Goal: Complete application form: Complete application form

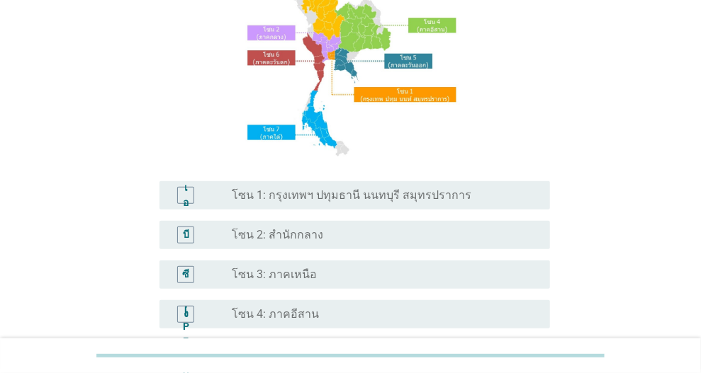
click at [389, 195] on font "โซน 1: กรุงเทพฯ ปทุมธานี นนทบุรี สมุทรปราการ" at bounding box center [351, 194] width 239 height 13
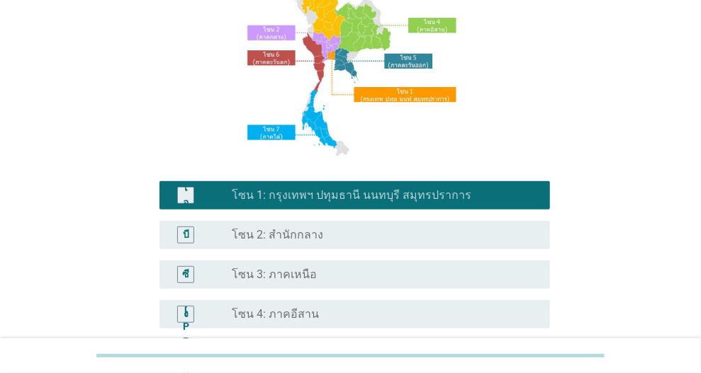
scroll to position [354, 0]
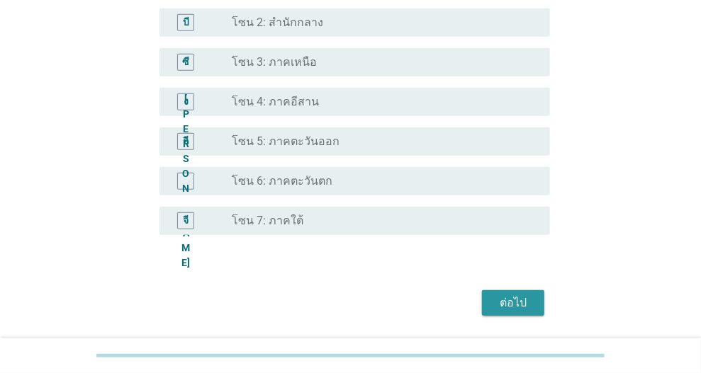
click at [526, 304] on div "ต่อไป" at bounding box center [513, 303] width 40 height 17
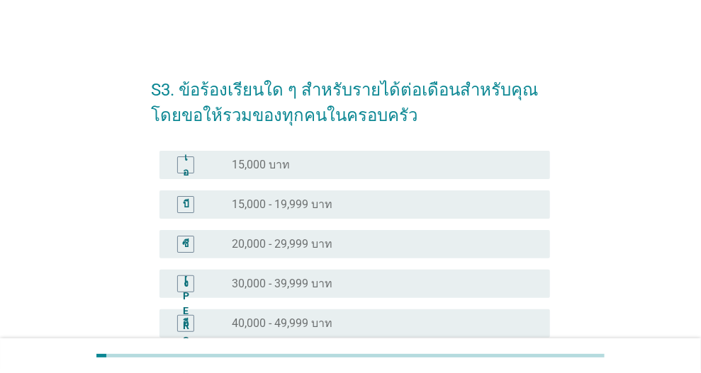
scroll to position [142, 0]
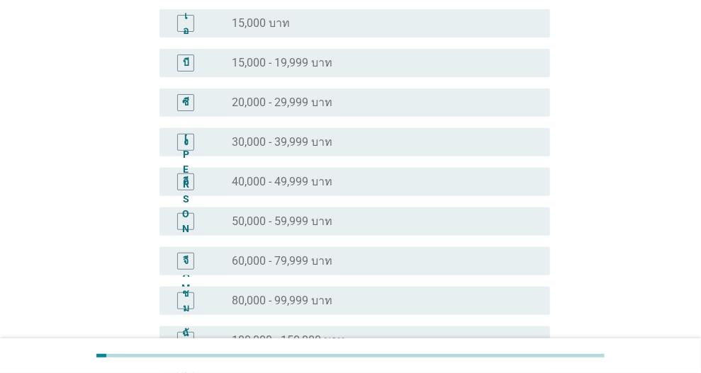
click at [316, 215] on font "50,000 - 59,999 บาท" at bounding box center [282, 221] width 101 height 13
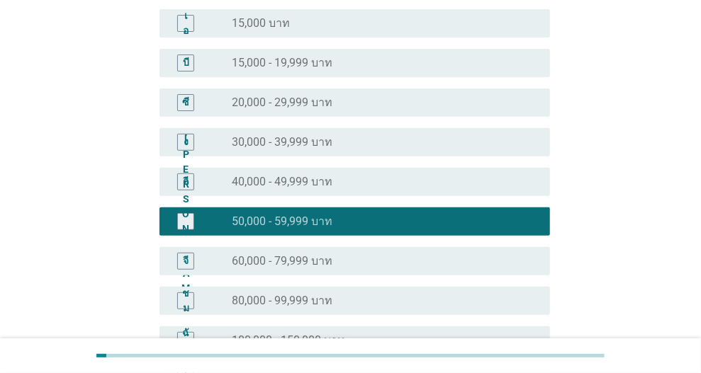
scroll to position [384, 0]
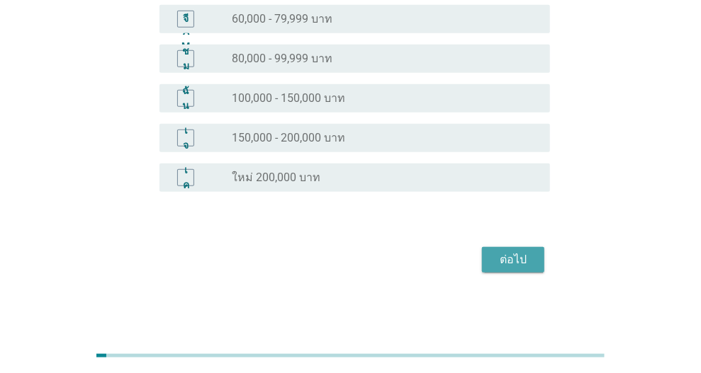
click at [508, 260] on font "ต่อไป" at bounding box center [512, 259] width 27 height 13
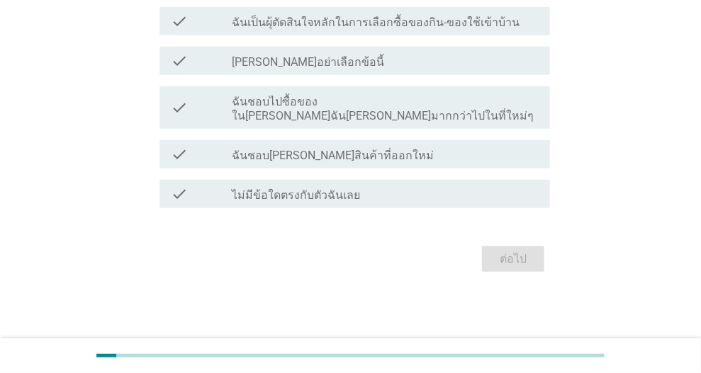
scroll to position [0, 0]
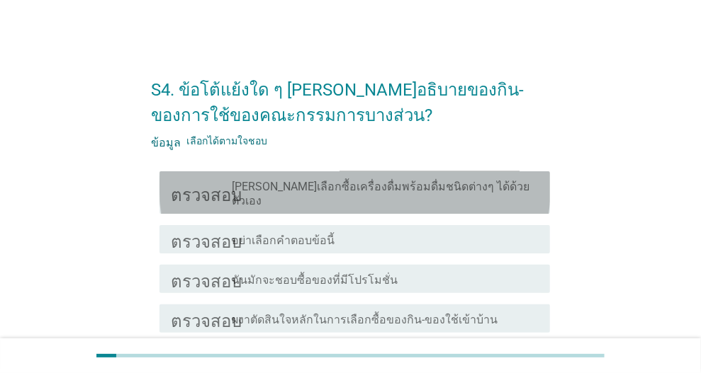
click at [417, 186] on font "[PERSON_NAME]เลือกซื้อเครื่องดื่มพร้อมดื่มชนิดต่างๆ ได้ด้วยตัวเอง" at bounding box center [380, 194] width 297 height 28
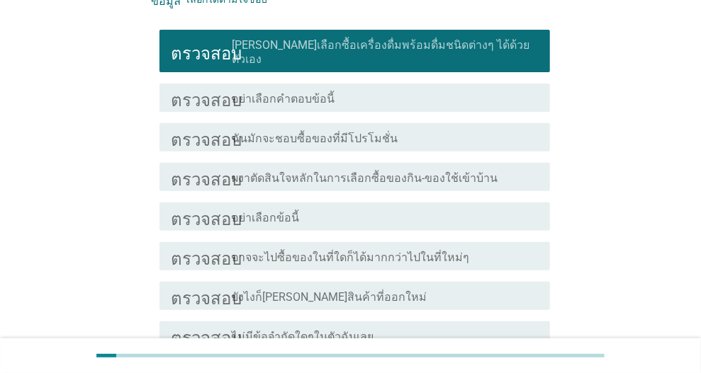
scroll to position [270, 0]
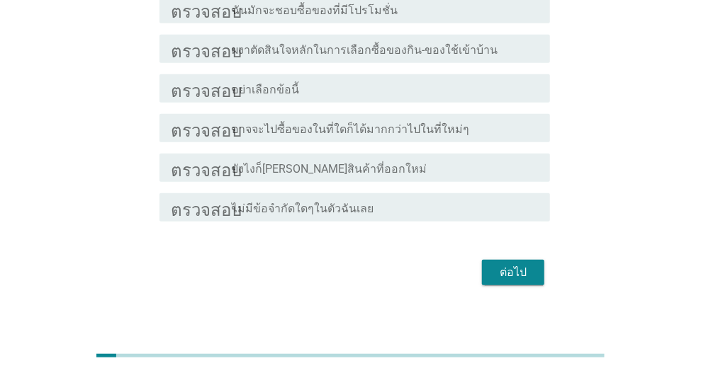
click at [522, 266] on font "ต่อไป" at bounding box center [512, 272] width 27 height 13
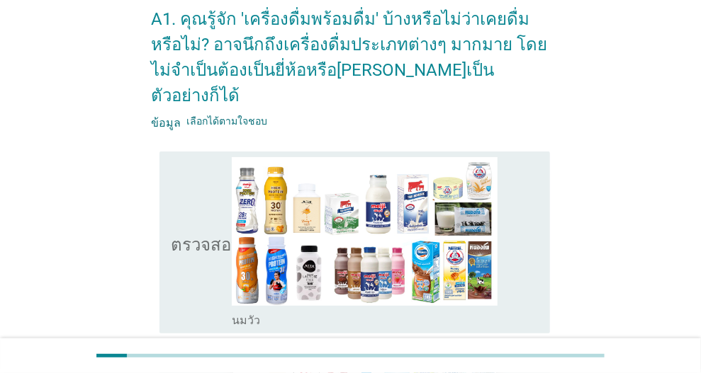
scroll to position [212, 0]
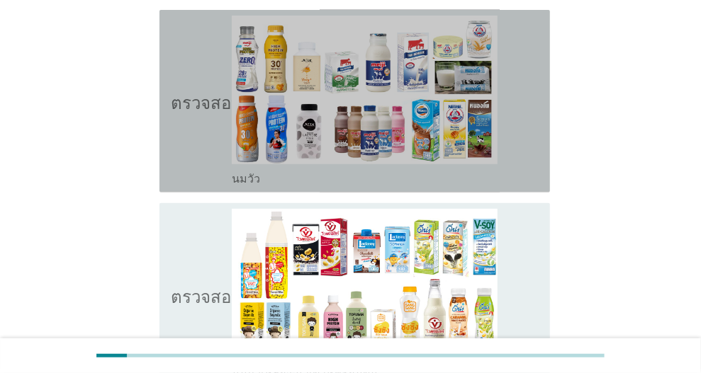
click at [518, 120] on div "โครงร่างกล่องกาเครื่องหมายว่าง นมวัว" at bounding box center [385, 101] width 307 height 171
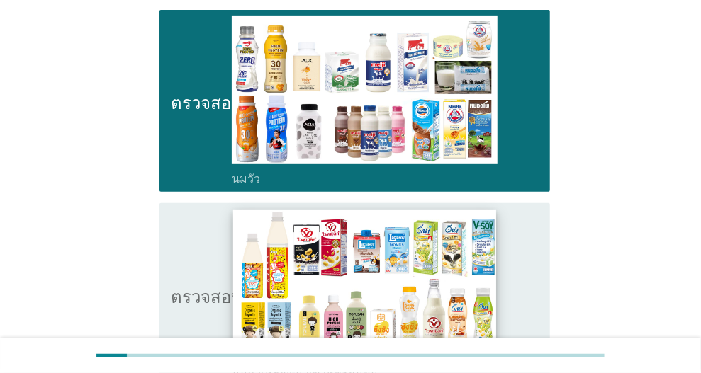
scroll to position [354, 0]
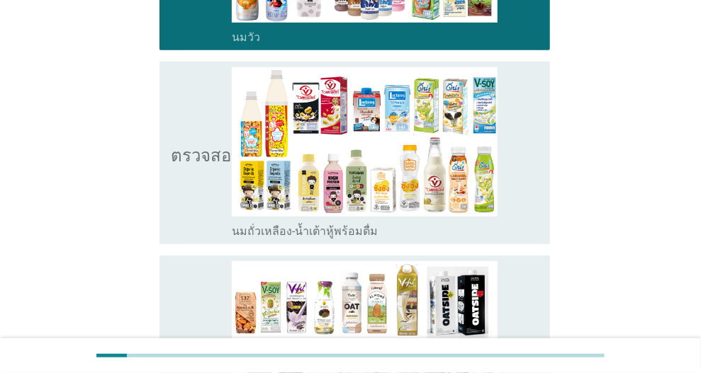
click at [518, 161] on div "โครงร่างกล่องกาเครื่องหมายว่าง นมถั่วเหลือง-น้ำเต้าหู้พร้อมดื่ม" at bounding box center [385, 152] width 307 height 171
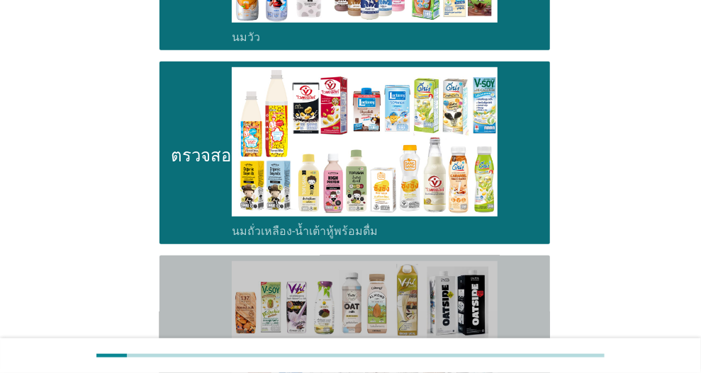
click at [520, 277] on div "โครงร่างกล่องกาเครื่องหมายว่าง นมถั่วชนิดอื่นหรือนมธัญพืช แปลว่า นมโอ๊ต อัลมอนด…" at bounding box center [385, 354] width 307 height 186
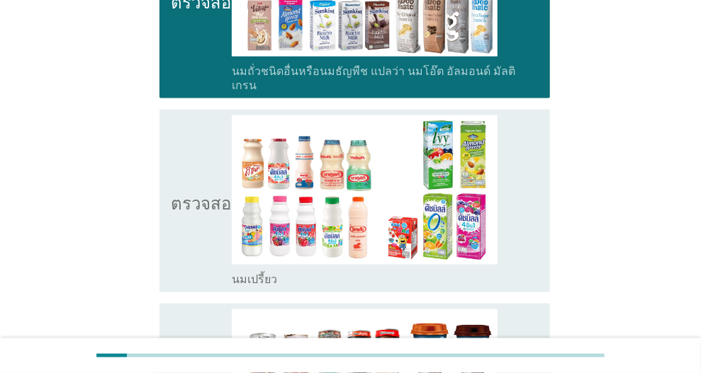
click at [527, 164] on div "โครงร่างกล่องกาเครื่องหมายว่าง นมเปรี้ยว" at bounding box center [385, 200] width 307 height 171
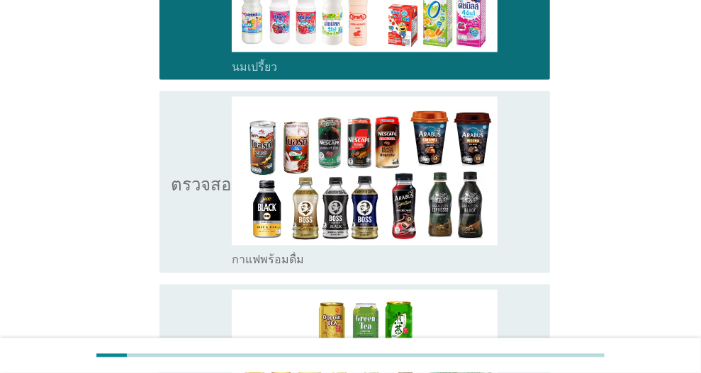
click at [504, 153] on div "โครงร่างกล่องกาเครื่องหมายว่าง กาแฟพร้อมดื่ม" at bounding box center [385, 182] width 307 height 171
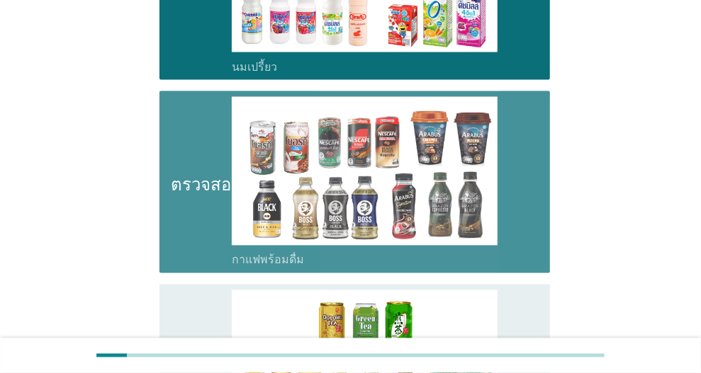
scroll to position [1133, 0]
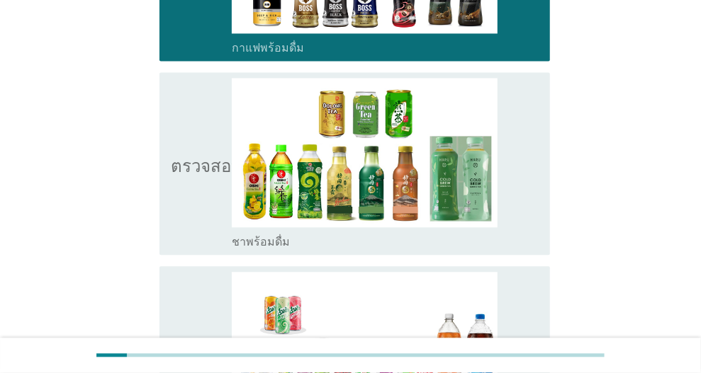
click at [521, 164] on div "โครงร่างกล่องกาเครื่องหมายว่าง ชาพร้อมดื่ม" at bounding box center [385, 163] width 307 height 171
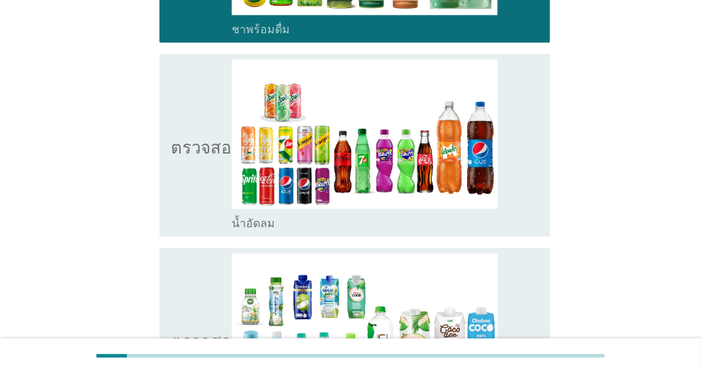
click at [516, 146] on div "โครงร่างกล่องกาเครื่องหมายว่าง น้ำอัดลม" at bounding box center [385, 144] width 307 height 171
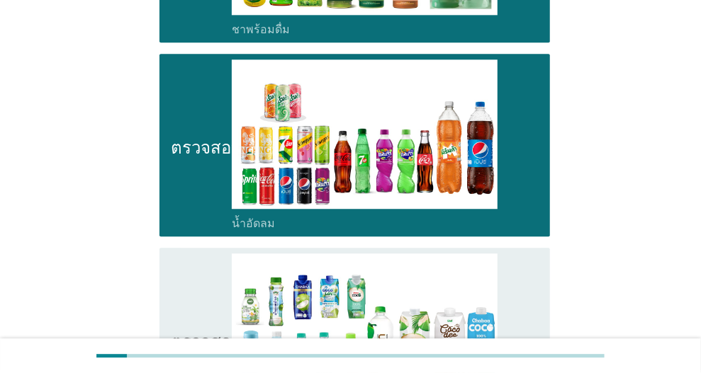
scroll to position [1487, 0]
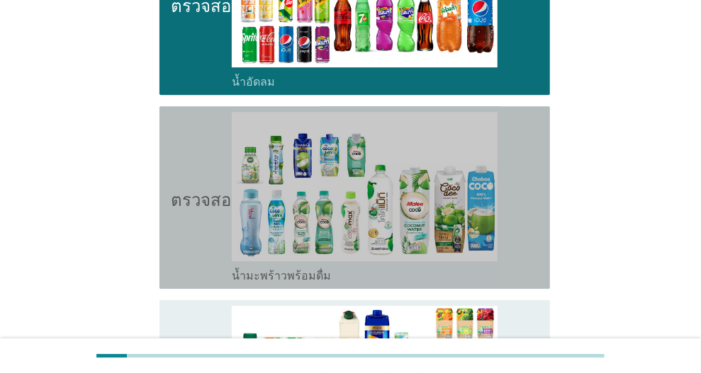
click at [525, 189] on div "โครงร่างกล่องกาเครื่องหมายว่าง น้ำมะพร้าวพร้อมดื่ม" at bounding box center [385, 197] width 307 height 171
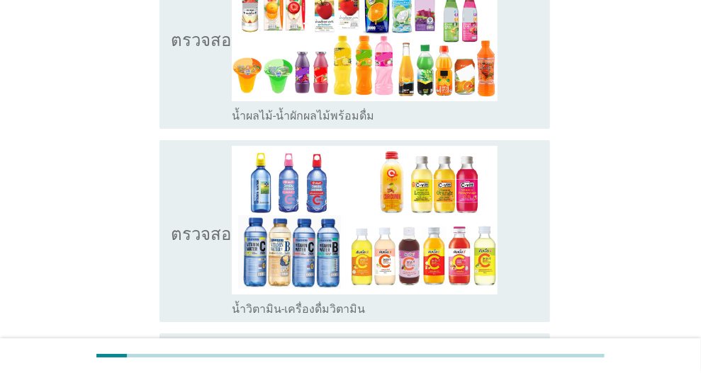
scroll to position [1912, 0]
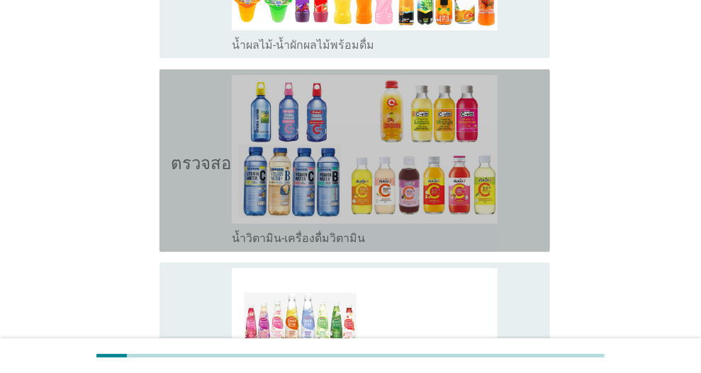
click at [518, 229] on div "โครงร่างกล่องกาเครื่องหมายว่าง น้ำวิตามิน-เครื่องดื่มวิตามิน" at bounding box center [385, 237] width 307 height 17
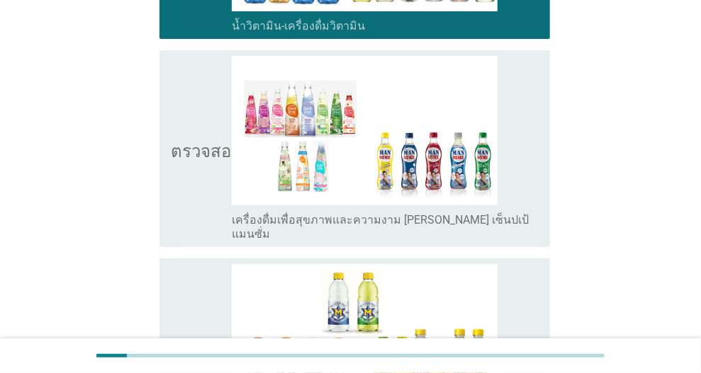
scroll to position [2267, 0]
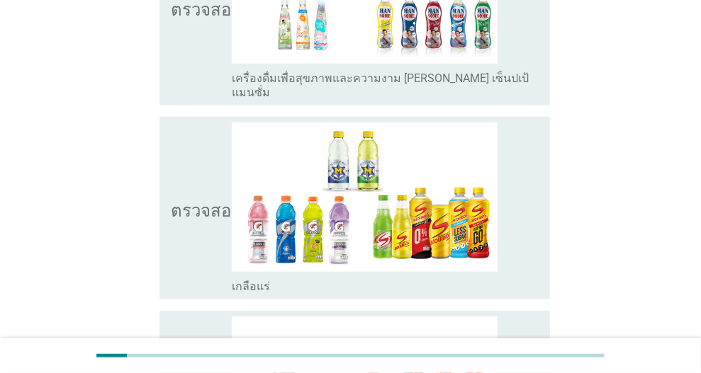
click at [511, 195] on div "โครงร่างกล่องกาเครื่องหมายว่าง เกลือแร่" at bounding box center [385, 208] width 307 height 171
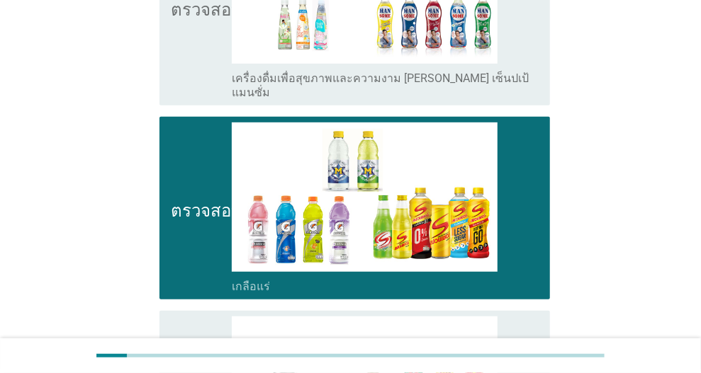
scroll to position [2550, 0]
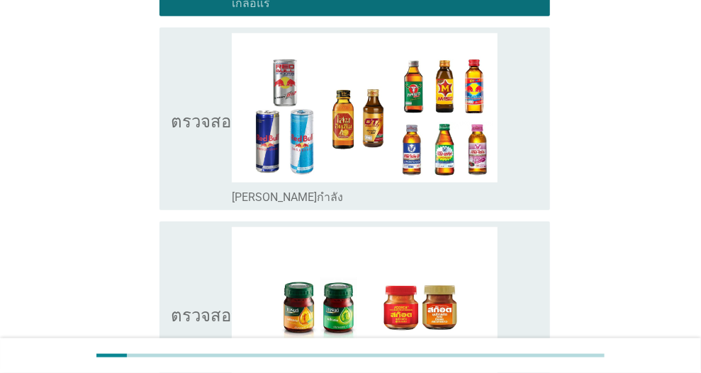
click at [515, 249] on div "โครงร่างกล่องกาเครื่องหมายว่าง ซุปไก่สกัด-[PERSON_NAME]สำเร็จรูป" at bounding box center [385, 312] width 307 height 171
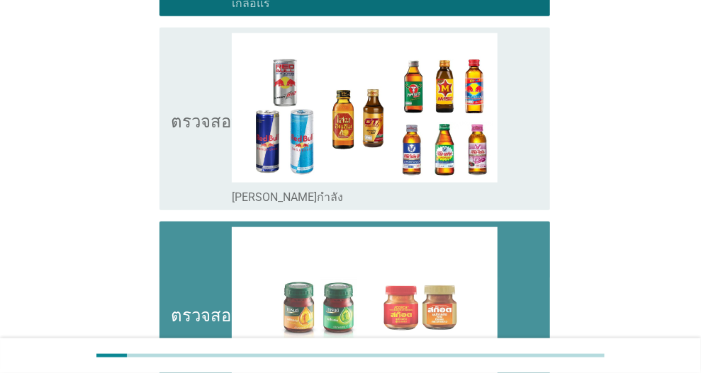
scroll to position [2730, 0]
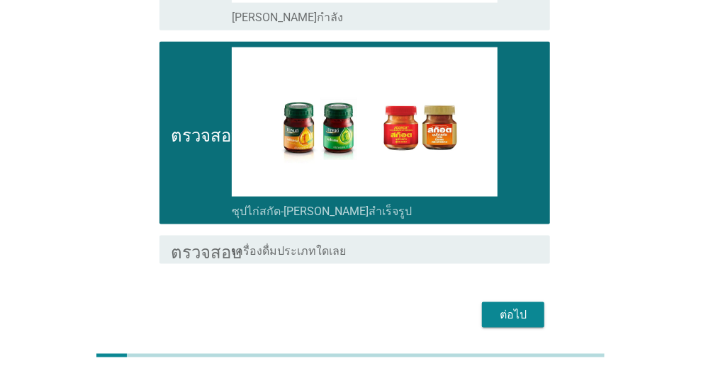
click at [516, 308] on font "ต่อไป" at bounding box center [512, 314] width 27 height 13
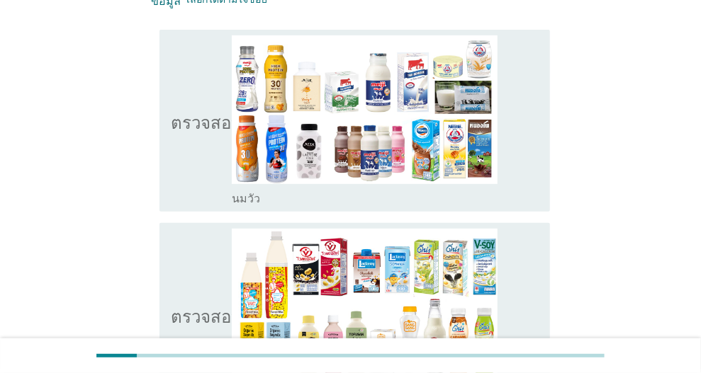
scroll to position [212, 0]
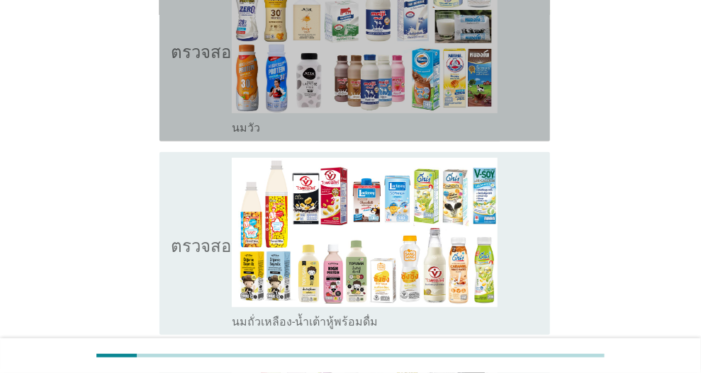
click at [528, 74] on div "โครงร่างกล่องกาเครื่องหมายว่าง นมวัว" at bounding box center [385, 50] width 307 height 171
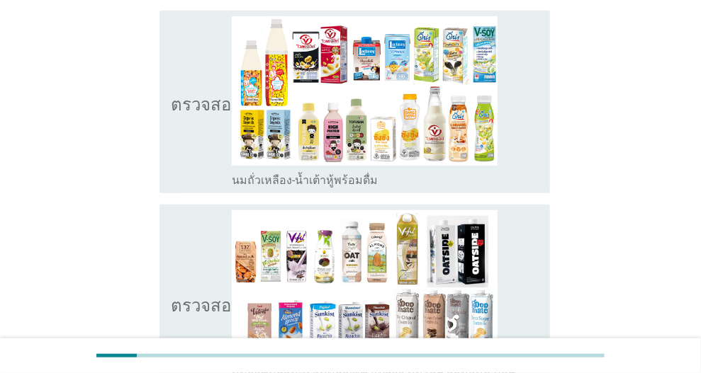
click at [528, 128] on div "โครงร่างกล่องกาเครื่องหมายว่าง นมถั่วเหลือง-น้ำเต้าหู้พร้อมดื่ม" at bounding box center [385, 101] width 307 height 171
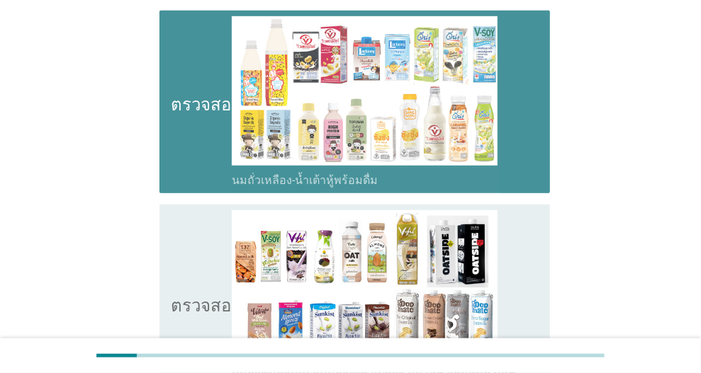
scroll to position [567, 0]
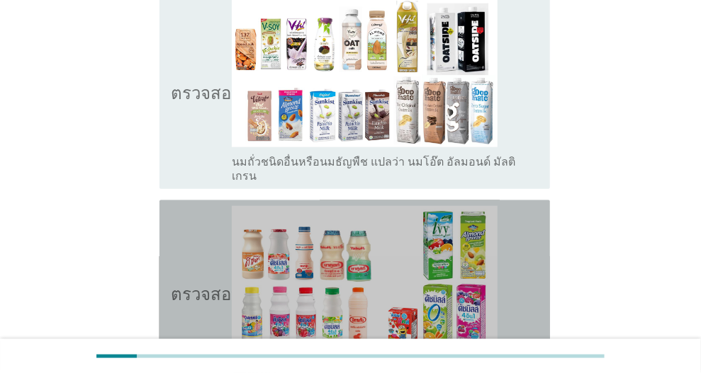
click at [510, 265] on div "โครงร่างกล่องกาเครื่องหมายว่าง นมเปรี้ยว" at bounding box center [385, 291] width 307 height 171
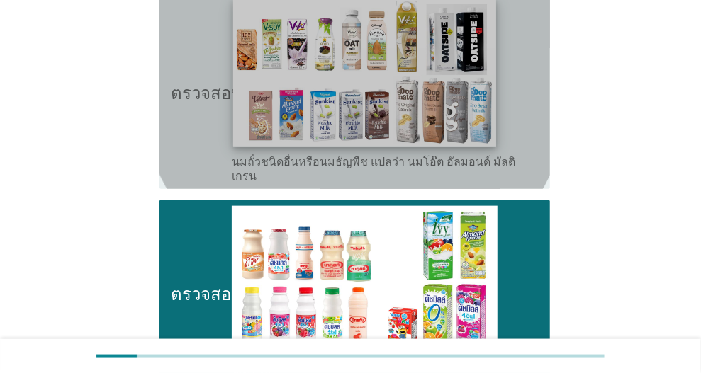
click at [492, 91] on img at bounding box center [364, 73] width 263 height 148
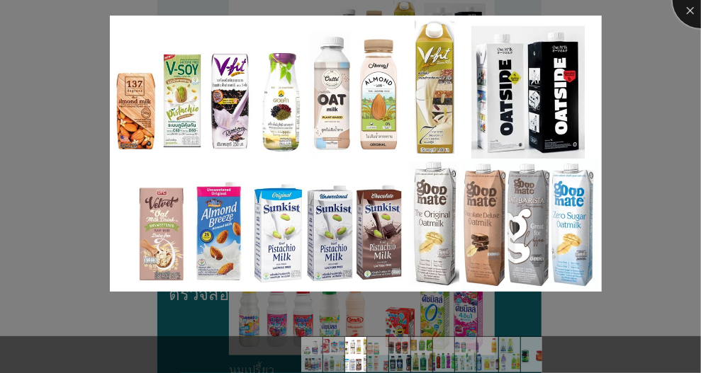
click at [682, 14] on div at bounding box center [700, 0] width 57 height 57
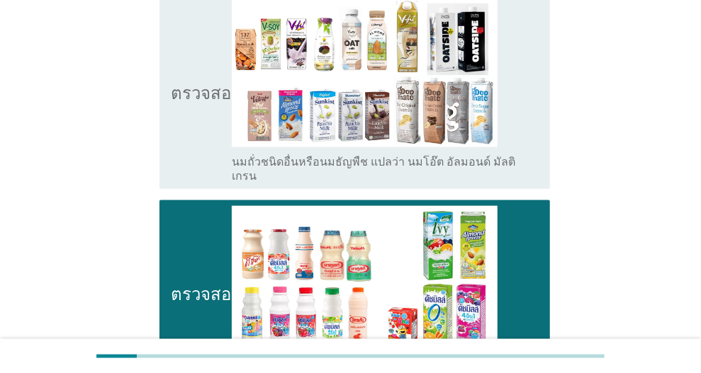
click at [511, 99] on div "โครงร่างกล่องกาเครื่องหมายว่าง นมถั่วชนิดอื่นหรือนมธัญพืช แปลว่า นมโอ๊ต อัลมอนด…" at bounding box center [385, 91] width 307 height 186
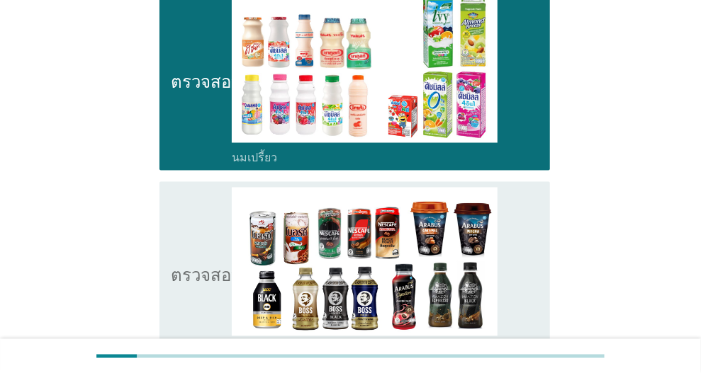
scroll to position [921, 0]
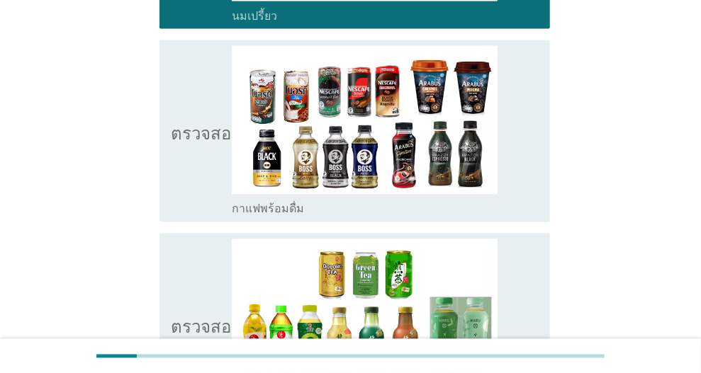
click at [516, 154] on div "โครงร่างกล่องกาเครื่องหมายว่าง กาแฟพร้อมดื่ม" at bounding box center [385, 131] width 307 height 171
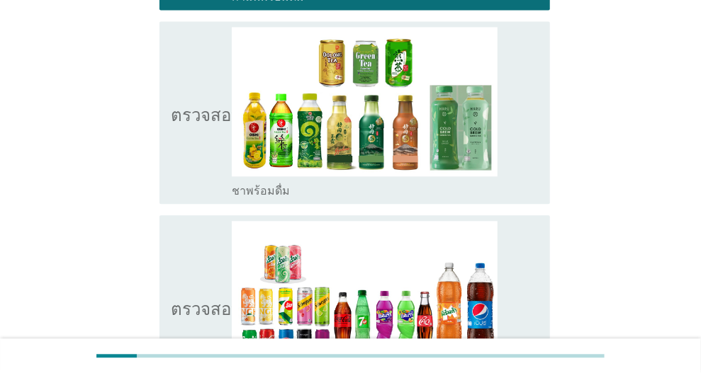
scroll to position [1275, 0]
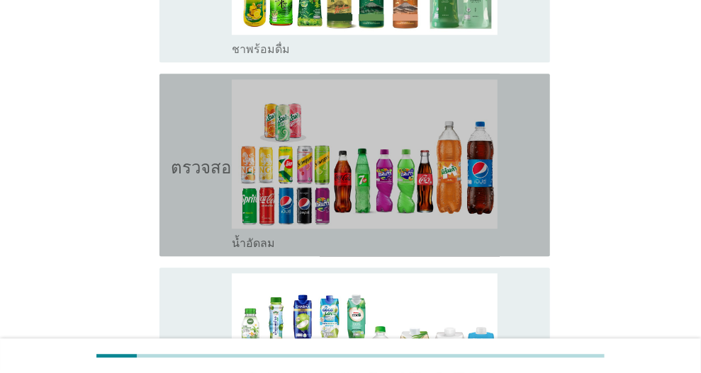
click at [526, 186] on div "โครงร่างกล่องกาเครื่องหมายว่าง น้ำอัดลม" at bounding box center [385, 164] width 307 height 171
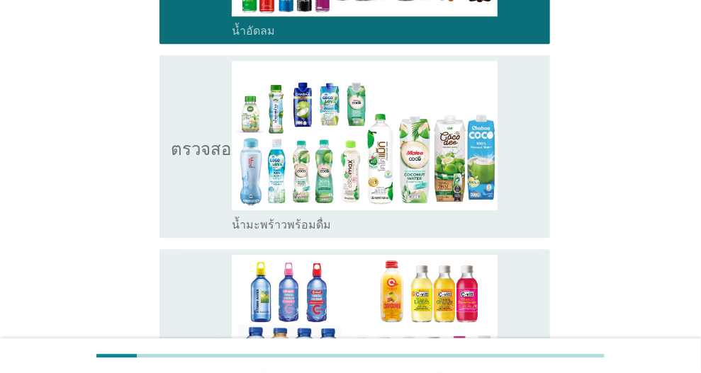
click at [528, 159] on div "โครงร่างกล่องกาเครื่องหมายว่าง น้ำมะพร้าวพร้อมดื่ม" at bounding box center [385, 146] width 307 height 171
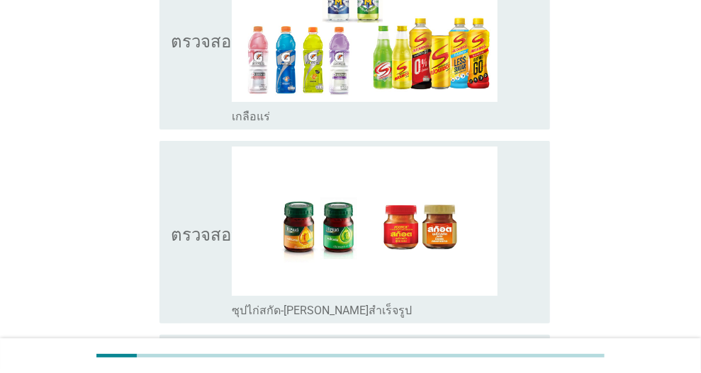
scroll to position [2097, 0]
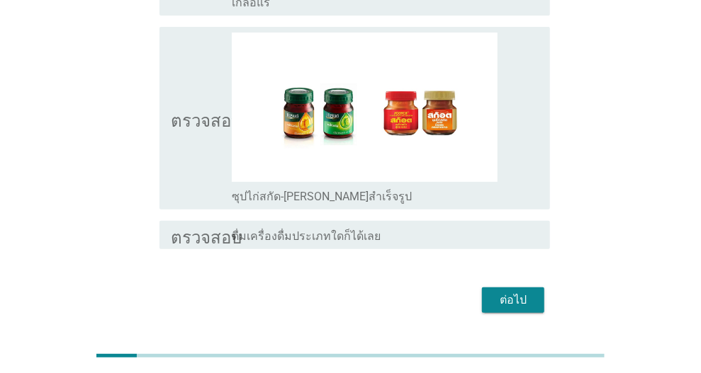
drag, startPoint x: 525, startPoint y: 259, endPoint x: 528, endPoint y: 283, distance: 25.0
click at [525, 293] on font "ต่อไป" at bounding box center [512, 299] width 27 height 13
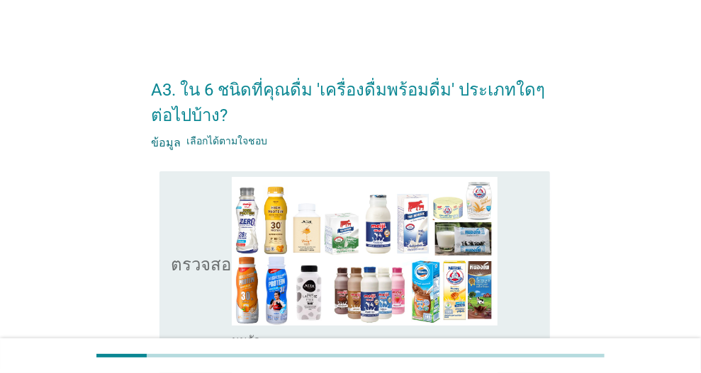
scroll to position [142, 0]
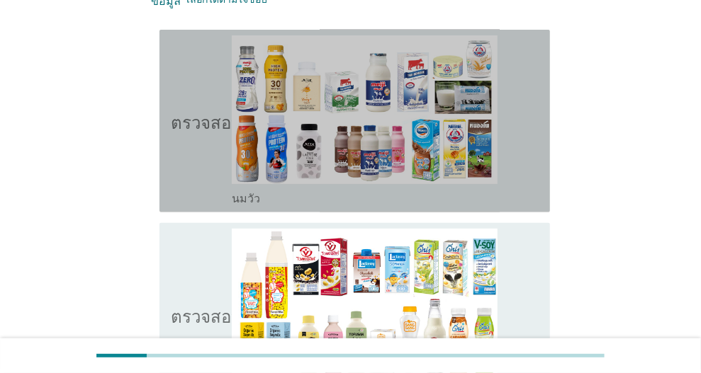
click at [524, 176] on div "โครงร่างกล่องกาเครื่องหมายว่าง นมวัว" at bounding box center [385, 120] width 307 height 171
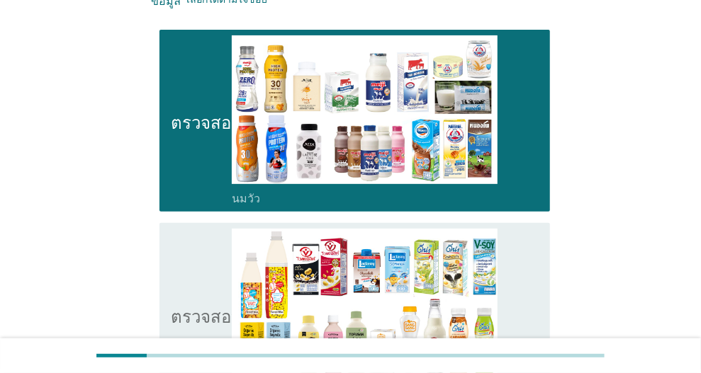
click at [539, 283] on div "ตรวจสอบ โครงร่างกล่องกาเครื่องหมายว่าง นมถั่วเหลือง-น้ำเต้าหู้พร้อมดื่ม" at bounding box center [354, 314] width 390 height 183
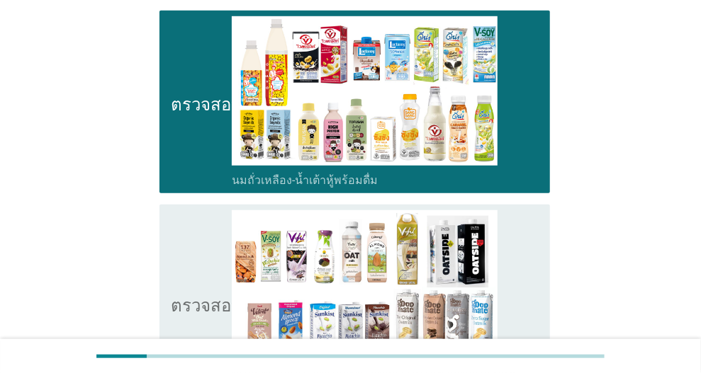
scroll to position [496, 0]
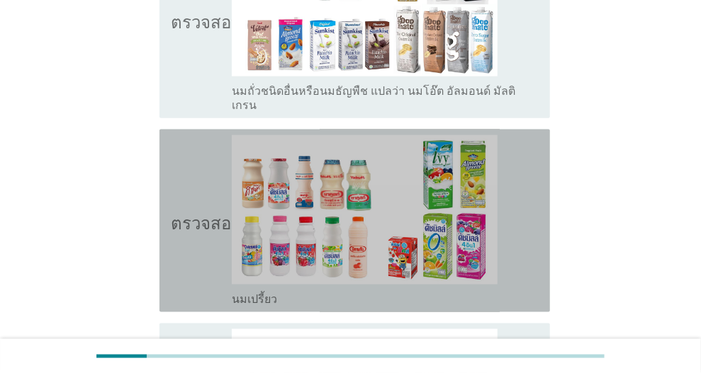
click at [523, 227] on div "โครงร่างกล่องกาเครื่องหมายว่าง นมเปรี้ยว" at bounding box center [385, 220] width 307 height 171
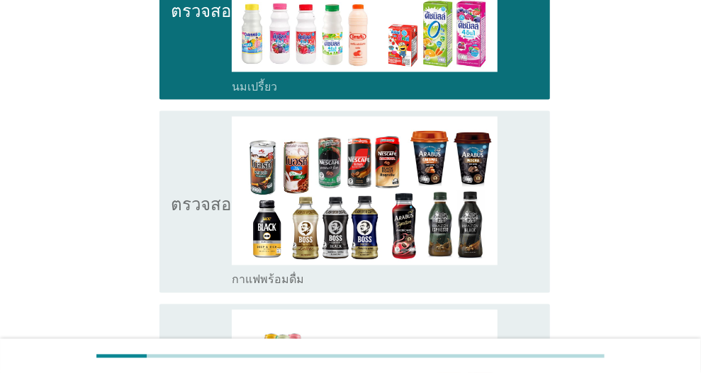
scroll to position [992, 0]
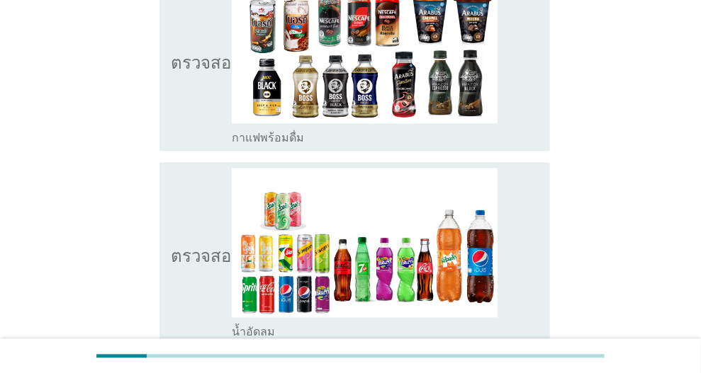
drag, startPoint x: 531, startPoint y: 112, endPoint x: 529, endPoint y: 203, distance: 90.7
click at [531, 113] on div "โครงร่างกล่องกาเครื่องหมายว่าง กาแฟพร้อมดื่ม" at bounding box center [385, 60] width 307 height 171
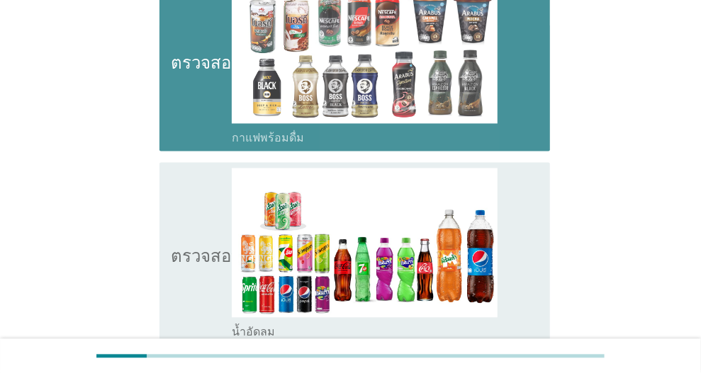
click at [524, 263] on div "โครงร่างกล่องกาเครื่องหมายว่าง น้ำอัดลม" at bounding box center [385, 254] width 307 height 171
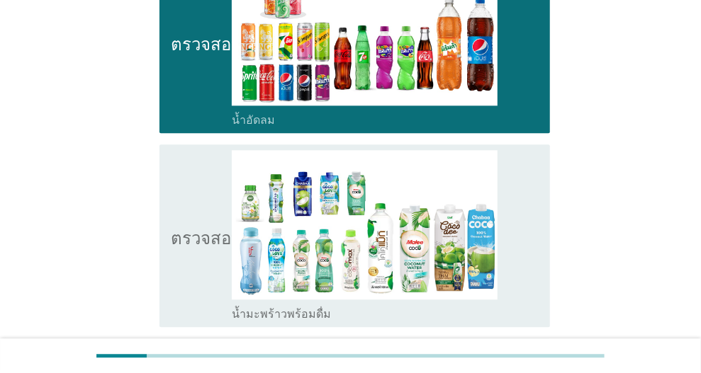
scroll to position [1346, 0]
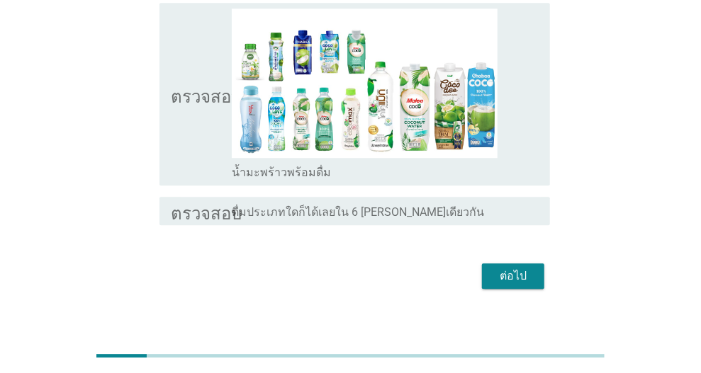
click at [519, 163] on div "โครงร่างกล่องกาเครื่องหมายว่าง น้ำมะพร้าวพร้อมดื่ม" at bounding box center [385, 171] width 307 height 17
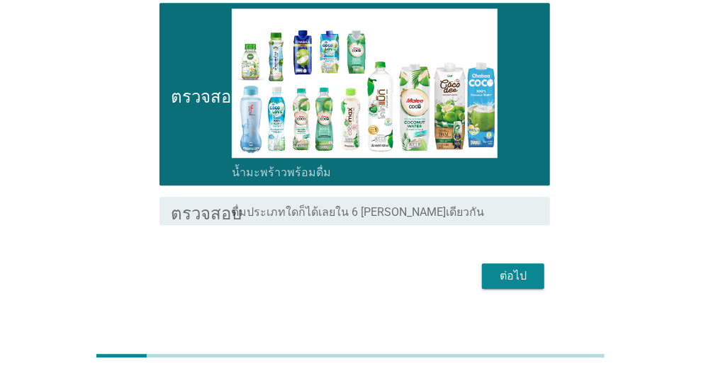
click at [531, 268] on div "ต่อไป" at bounding box center [513, 276] width 40 height 17
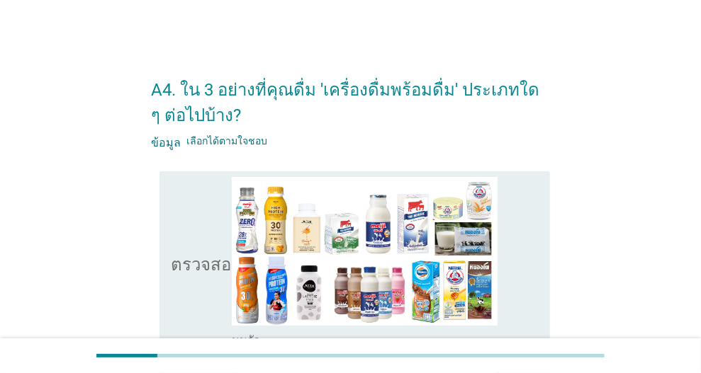
scroll to position [212, 0]
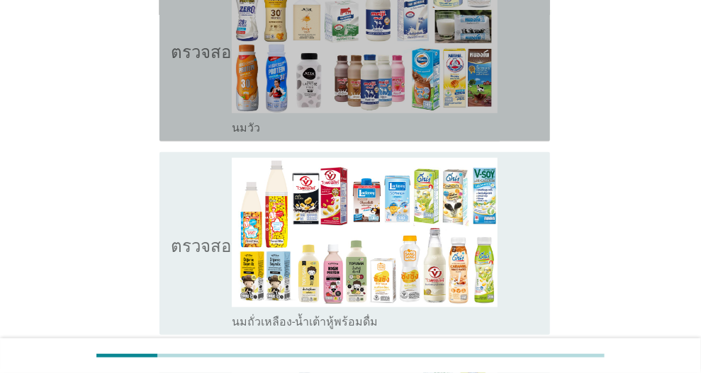
click at [526, 90] on div "โครงร่างกล่องกาเครื่องหมายว่าง นมวัว" at bounding box center [385, 50] width 307 height 171
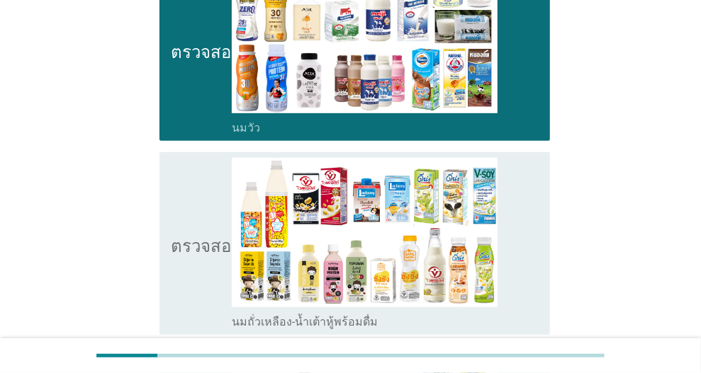
click at [523, 237] on div "โครงร่างกล่องกาเครื่องหมายว่าง นมถั่วเหลือง-น้ำเต้าหู้พร้อมดื่ม" at bounding box center [385, 243] width 307 height 171
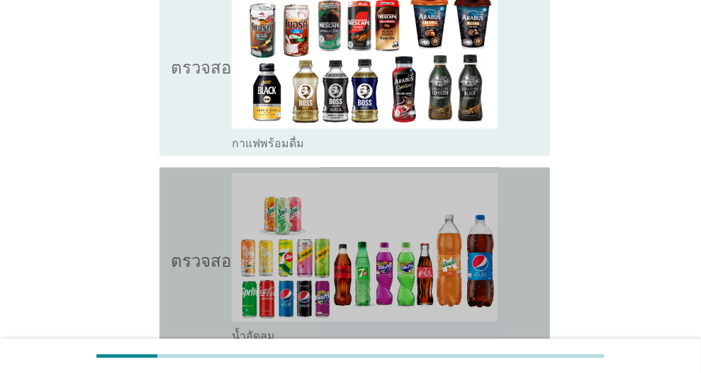
click at [531, 252] on div "โครงร่างกล่องกาเครื่องหมายว่าง น้ำอัดลม" at bounding box center [385, 259] width 307 height 171
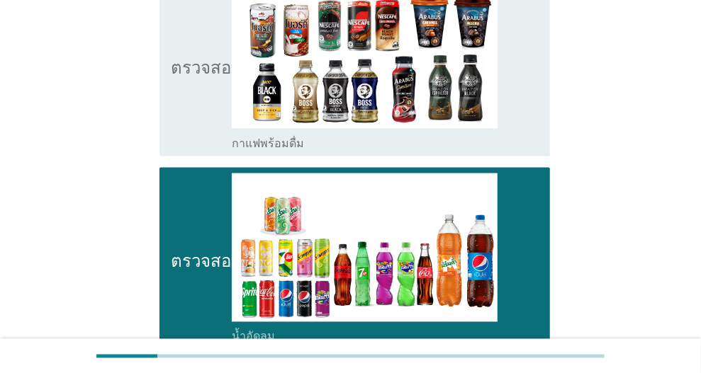
scroll to position [1062, 0]
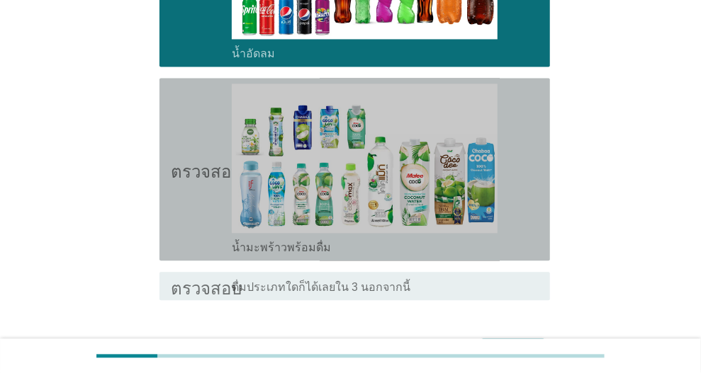
click at [526, 189] on div "โครงร่างกล่องกาเครื่องหมายว่าง น้ำมะพร้าวพร้อมดื่ม" at bounding box center [385, 169] width 307 height 171
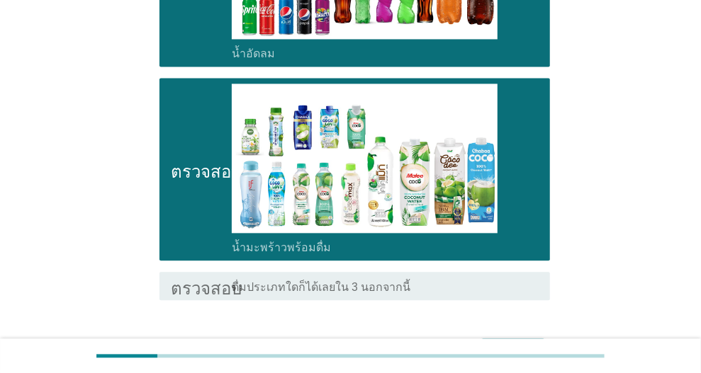
scroll to position [1154, 0]
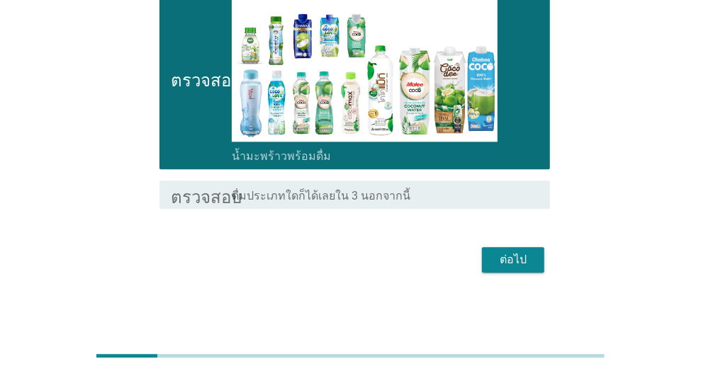
click at [535, 254] on button "ต่อไป" at bounding box center [513, 259] width 62 height 25
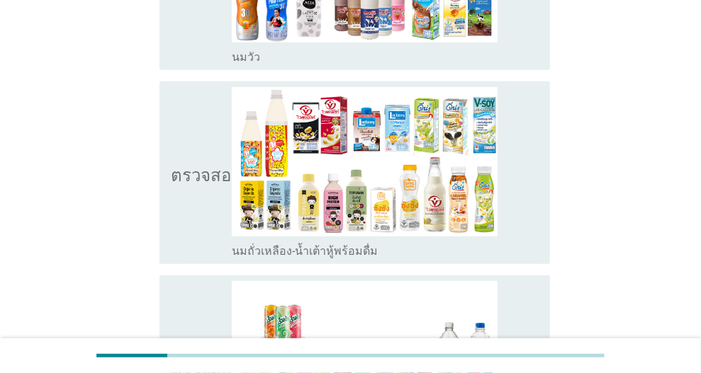
scroll to position [425, 0]
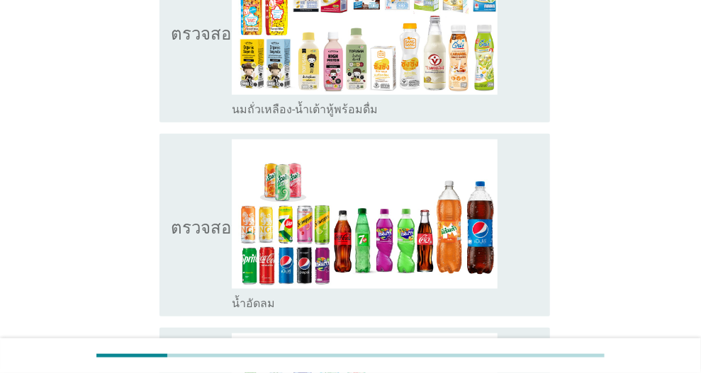
click at [533, 232] on div "โครงร่างกล่องกาเครื่องหมายว่าง น้ำอัดลม" at bounding box center [385, 225] width 307 height 171
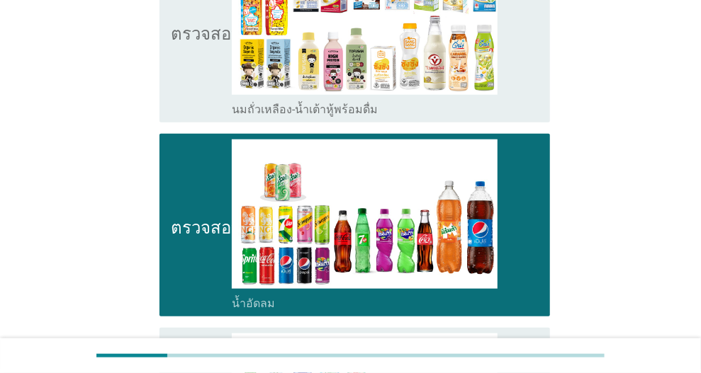
scroll to position [567, 0]
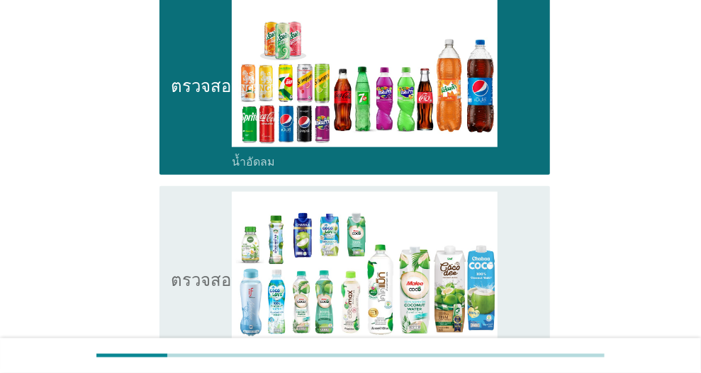
drag, startPoint x: 543, startPoint y: 280, endPoint x: 573, endPoint y: 281, distance: 29.8
click at [541, 277] on div "ตรวจสอบ โครงร่างกล่องกาเครื่องหมายว่าง น้ำมะพร้าวพร้อมดื่ม" at bounding box center [354, 277] width 390 height 183
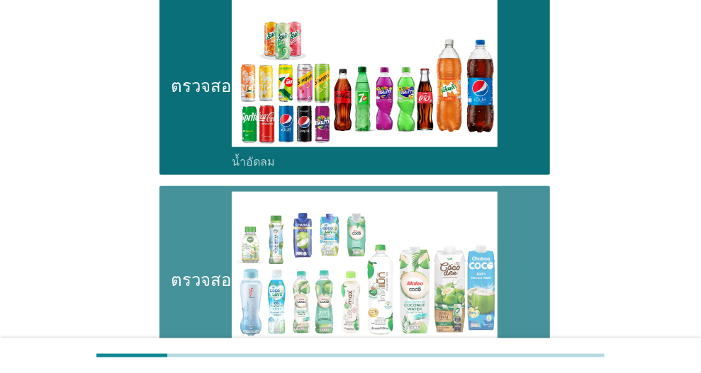
scroll to position [766, 0]
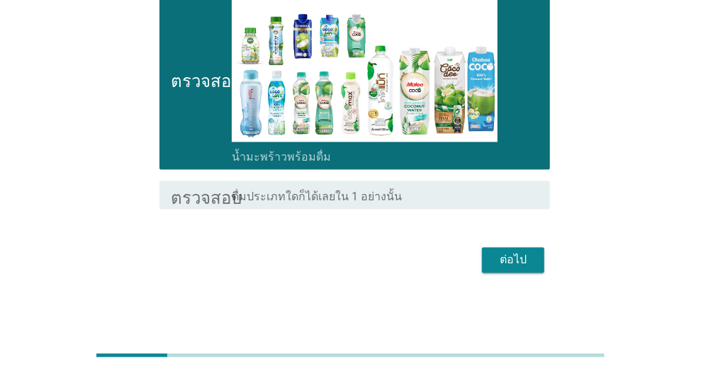
click at [528, 268] on button "ต่อไป" at bounding box center [513, 260] width 62 height 25
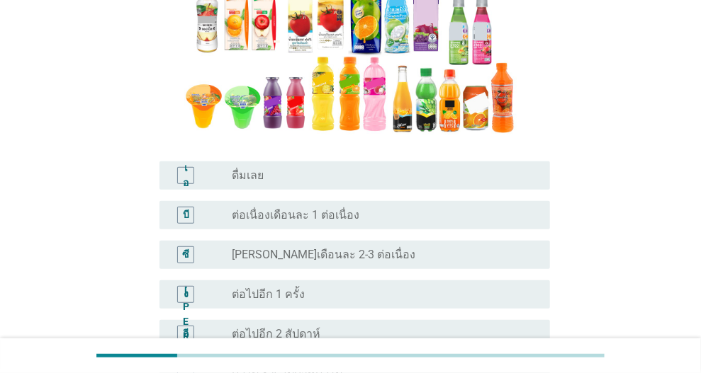
scroll to position [496, 0]
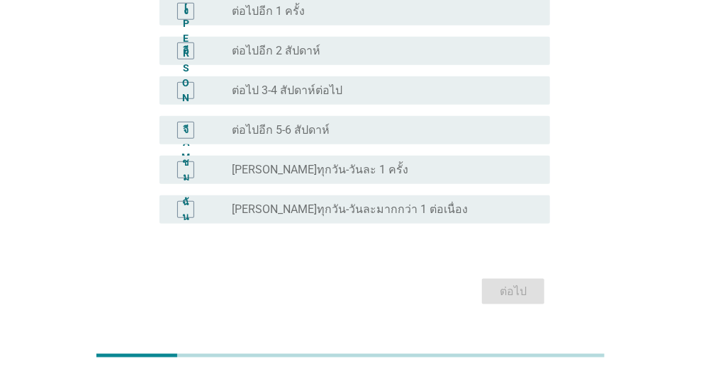
click at [370, 134] on div "ปุ่มวิทยุ[PERSON_NAME]เลือก ต่อไปอีก 5-6 สัปดาห์" at bounding box center [379, 130] width 295 height 14
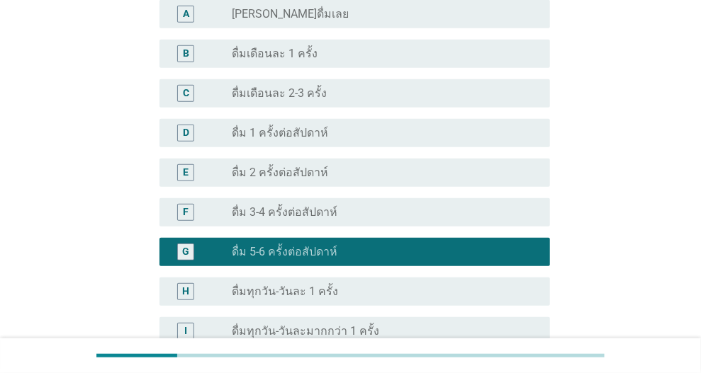
scroll to position [579, 0]
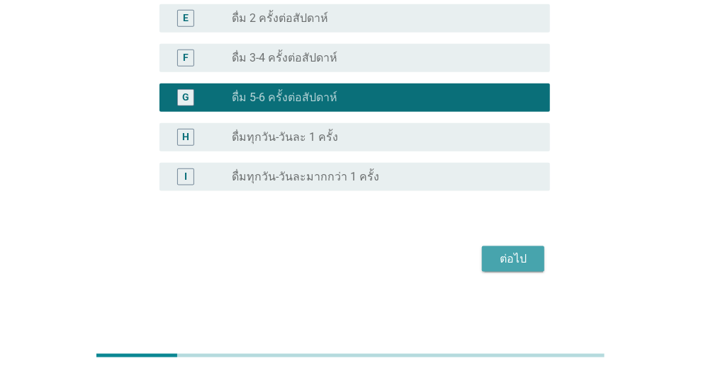
click at [512, 249] on button "ต่อไป" at bounding box center [513, 258] width 62 height 25
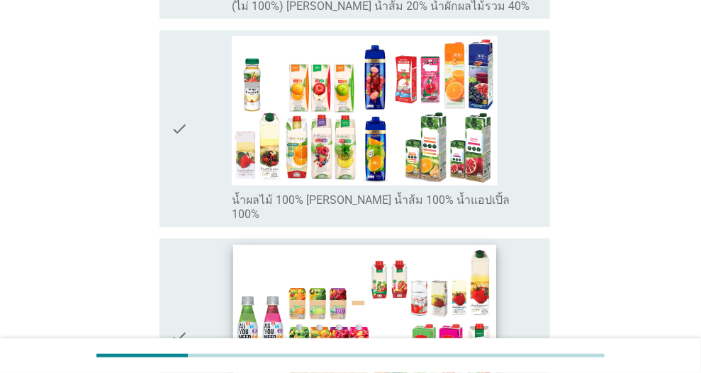
scroll to position [142, 0]
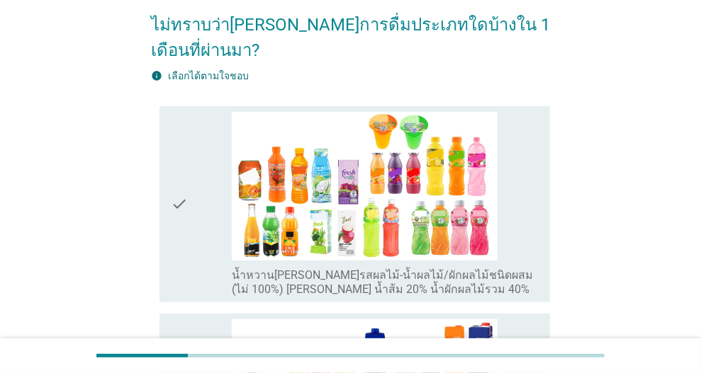
click at [531, 223] on div "check_box_outline_blank น้ำหวาน[PERSON_NAME]รสผลไม้-น้ำผลไม้/ผักผลไม้ชนิดผสม (ไ…" at bounding box center [385, 205] width 307 height 186
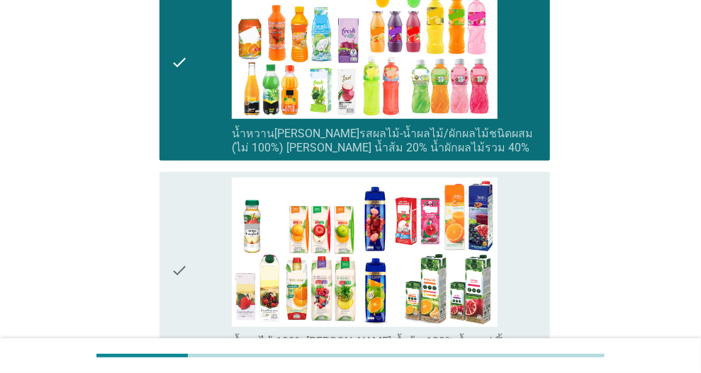
click at [528, 248] on div "check_box_outline_blank น้ำผลไม้ 100% [PERSON_NAME] น้ำส้ม 100% น้ำแอปเปิ้ล 100%" at bounding box center [385, 271] width 307 height 186
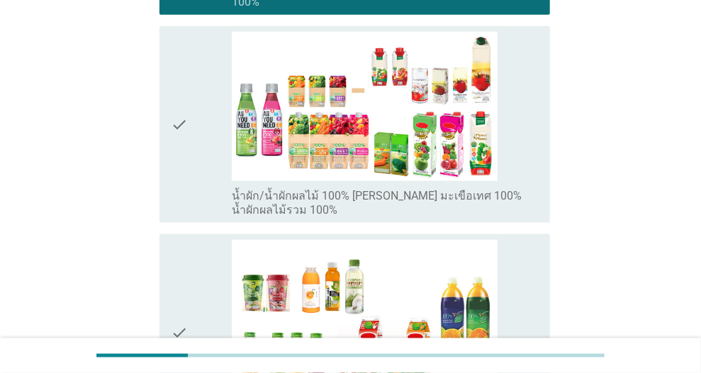
scroll to position [850, 0]
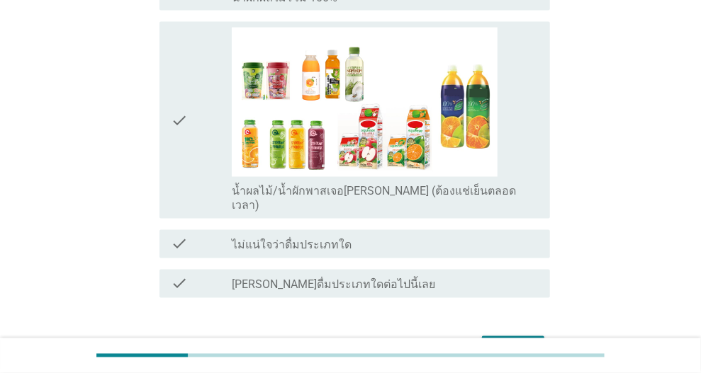
click at [519, 115] on div "check_box_outline_blank น้ำผลไม้/น้ำผักพาสเจอ[PERSON_NAME] (ต้องแช่เย็นตลอดเวลา)" at bounding box center [385, 121] width 307 height 186
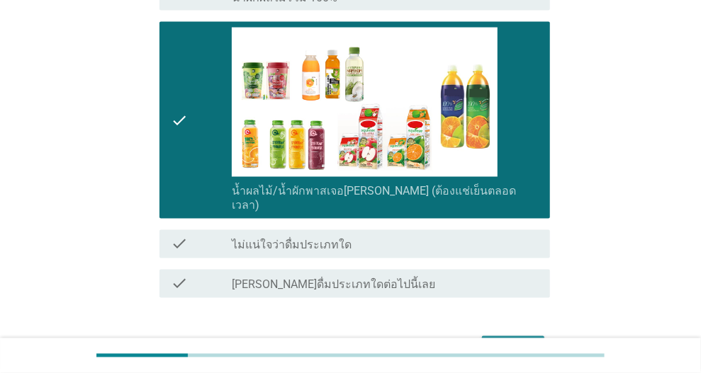
click at [521, 341] on div "ต่อไป" at bounding box center [513, 349] width 40 height 17
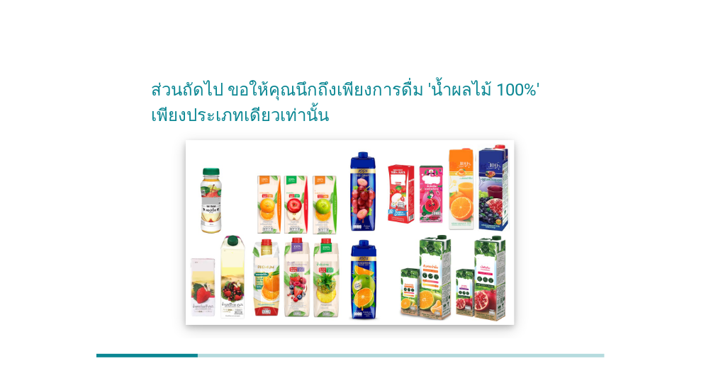
scroll to position [112, 0]
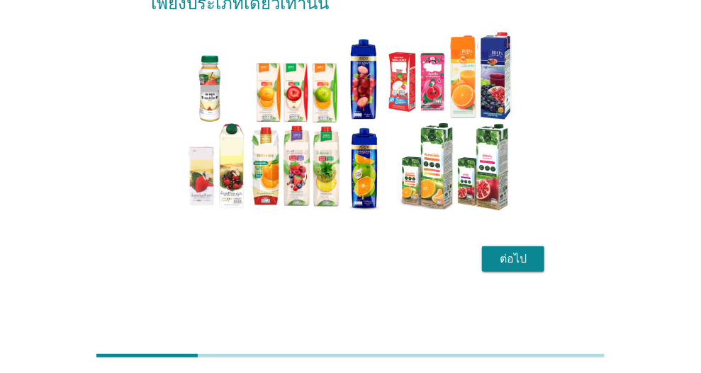
click at [509, 262] on div "ต่อไป" at bounding box center [513, 259] width 40 height 17
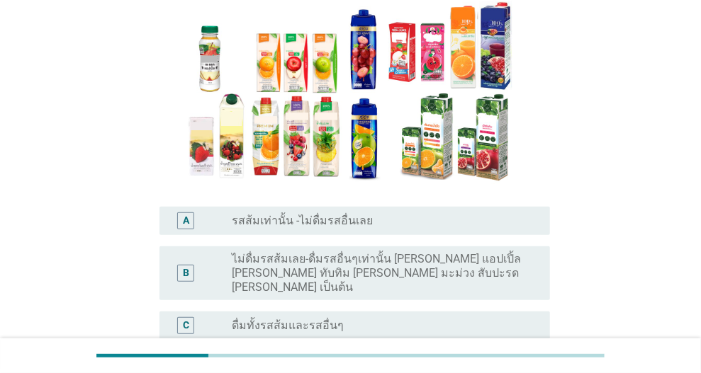
scroll to position [212, 0]
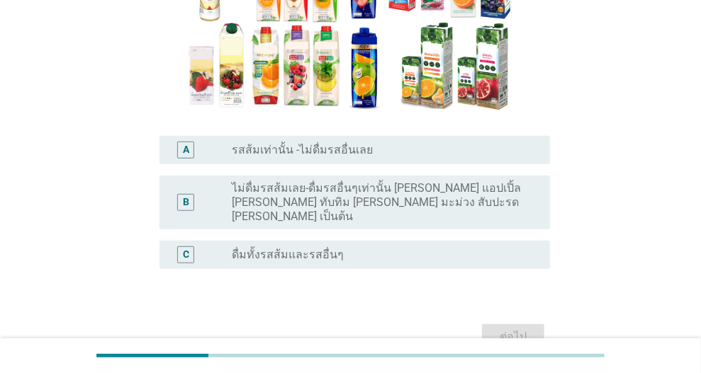
click at [359, 248] on div "radio_button_unchecked ดื่มทั้งรสส้มและรสอื่นๆ" at bounding box center [379, 255] width 295 height 14
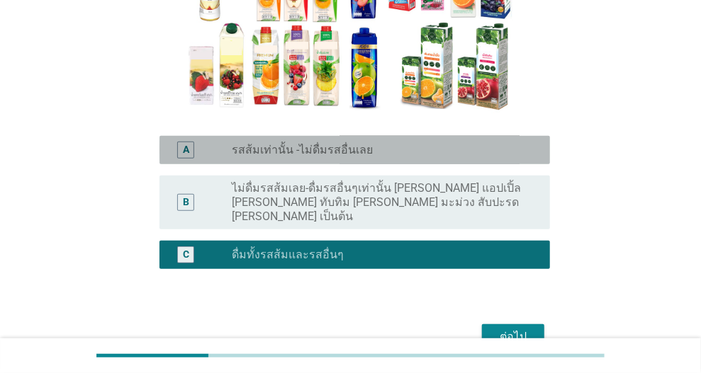
click at [407, 142] on div "radio_button_unchecked รสส้มเท่านั้น -ไม่ดื่มรสอื่นเลย" at bounding box center [385, 150] width 307 height 17
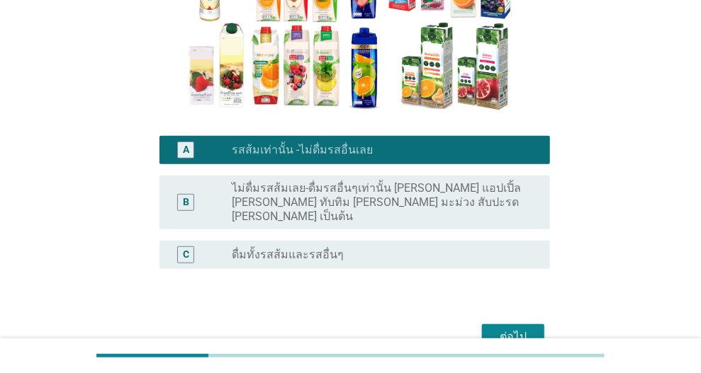
click at [428, 241] on div "C radio_button_unchecked ดื่มทั้งรสส้มและรสอื่นๆ" at bounding box center [354, 255] width 390 height 28
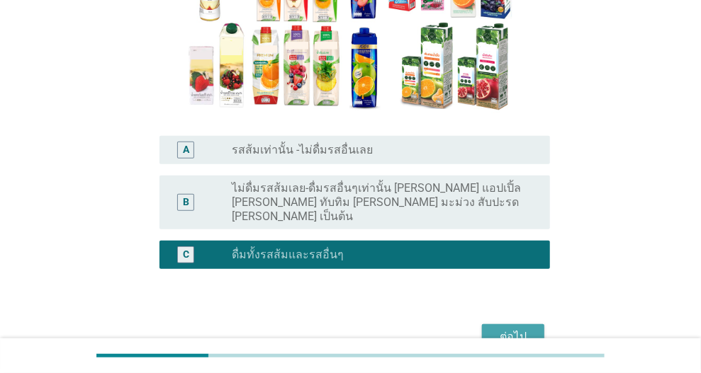
click at [517, 329] on div "ต่อไป" at bounding box center [513, 337] width 40 height 17
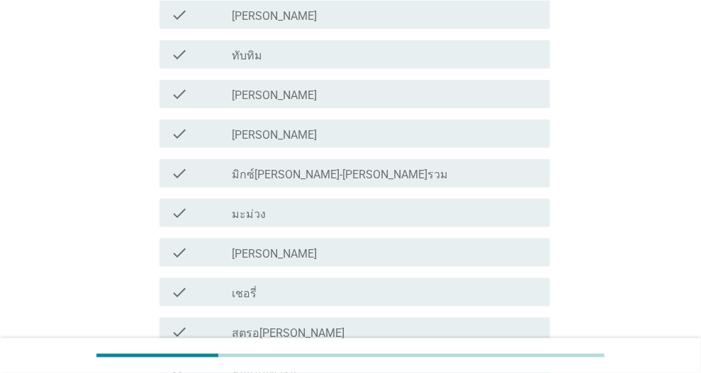
scroll to position [708, 0]
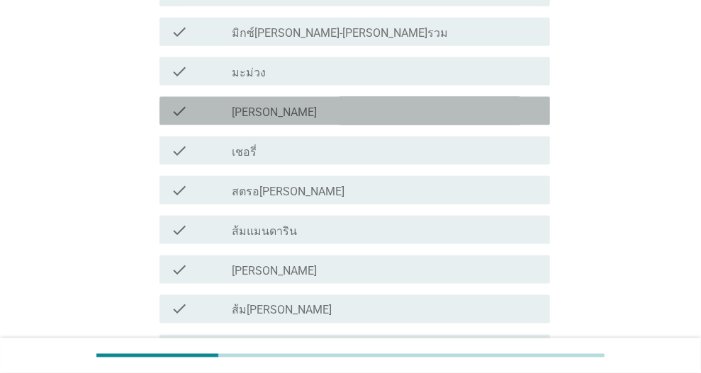
click at [341, 112] on div "check_box_outline_blank [PERSON_NAME]" at bounding box center [385, 111] width 307 height 17
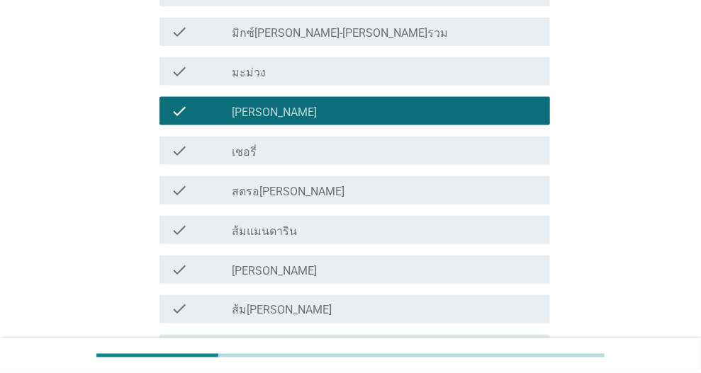
scroll to position [779, 0]
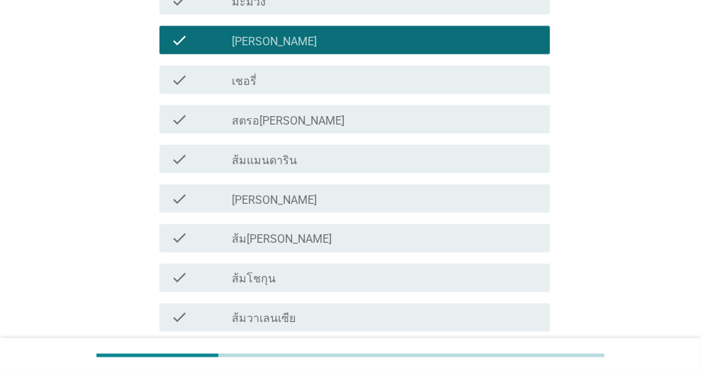
click at [382, 241] on div "check_box_outline_blank ส้ม[PERSON_NAME]" at bounding box center [385, 238] width 307 height 17
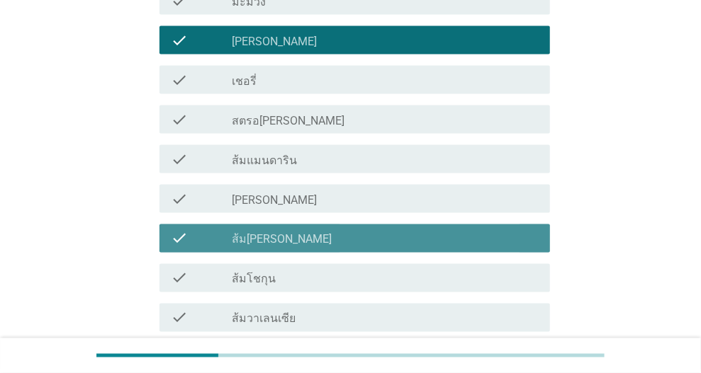
scroll to position [992, 0]
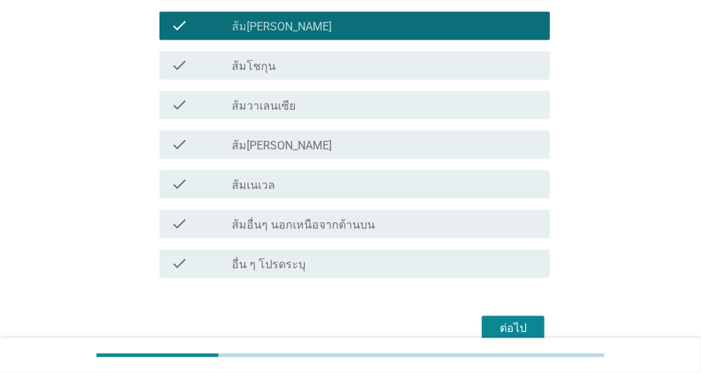
drag, startPoint x: 506, startPoint y: 308, endPoint x: 527, endPoint y: 334, distance: 33.3
click at [527, 334] on div "ต่อไป" at bounding box center [513, 329] width 40 height 17
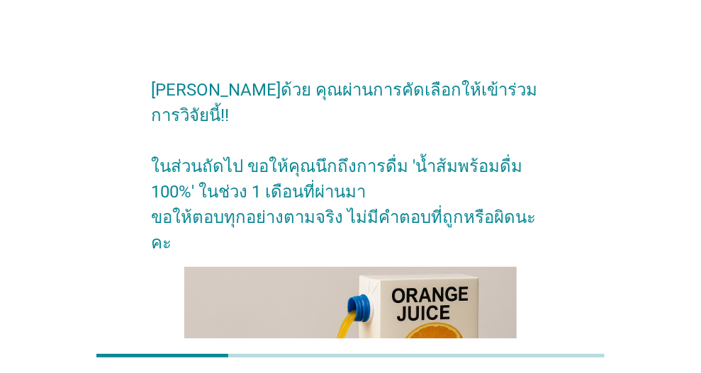
scroll to position [0, 0]
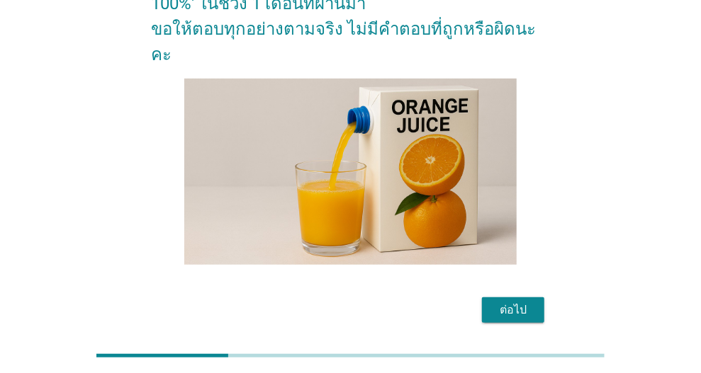
click at [515, 302] on div "ต่อไป" at bounding box center [513, 310] width 40 height 17
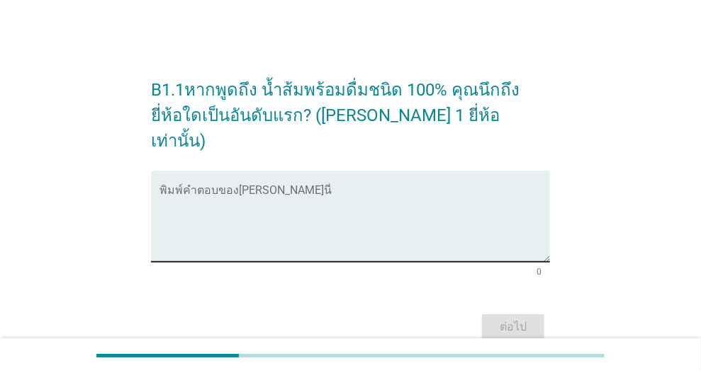
click at [287, 188] on textarea "พิมพ์คำตอบของคุณ ที่นี่" at bounding box center [354, 225] width 390 height 74
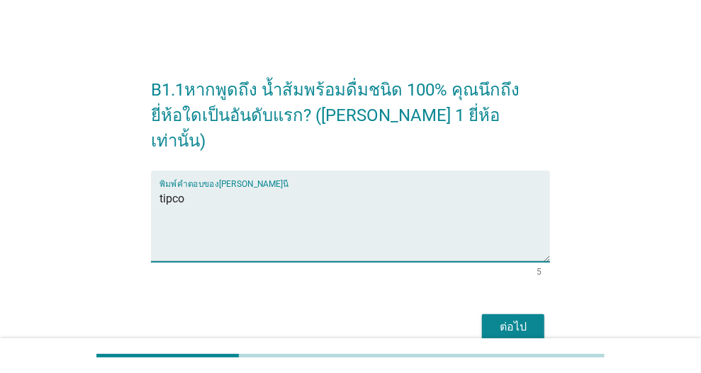
type textarea "tipco"
click at [521, 319] on div "ต่อไป" at bounding box center [513, 327] width 40 height 17
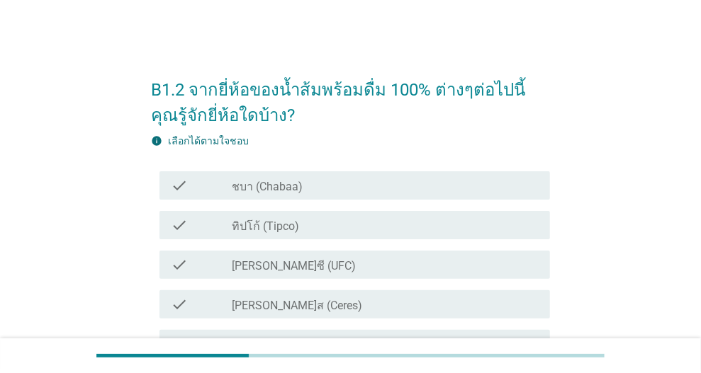
scroll to position [142, 0]
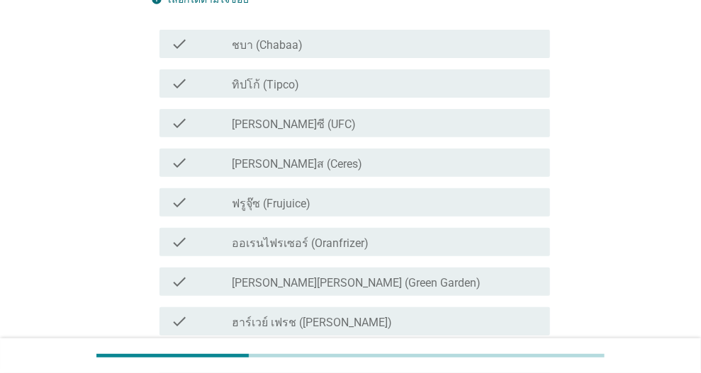
click at [324, 41] on div "check_box_outline_blank ชบา (Chabaa)" at bounding box center [385, 43] width 307 height 17
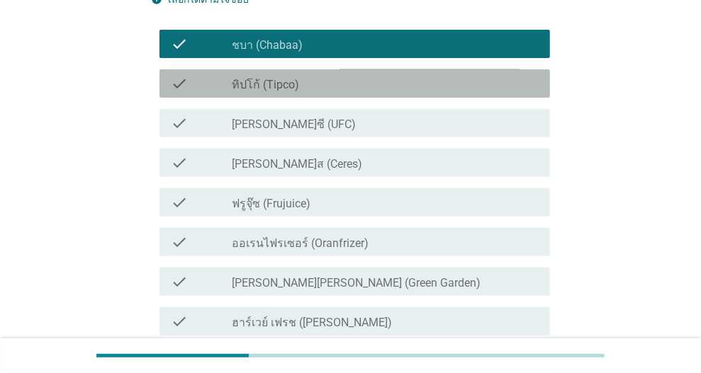
click at [321, 72] on div "check check_box_outline_blank ทิปโก้ (Tipco)" at bounding box center [354, 83] width 390 height 28
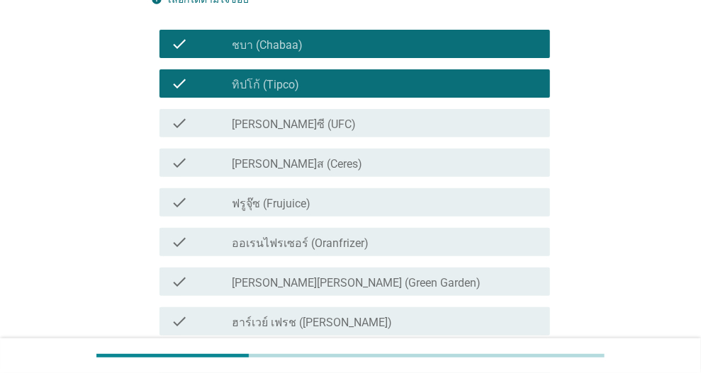
click at [322, 109] on div "check check_box_outline_blank [PERSON_NAME]ซี (UFC)" at bounding box center [354, 123] width 390 height 28
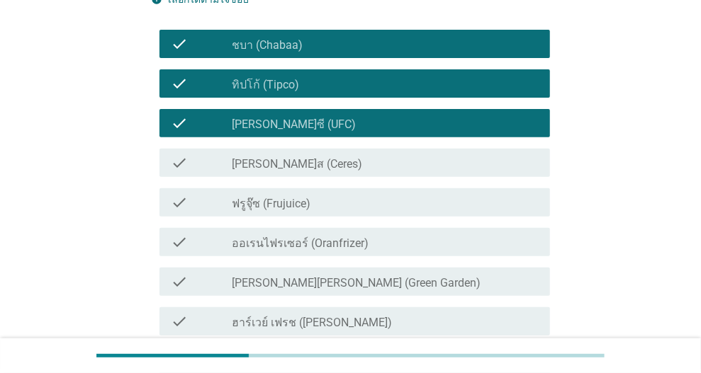
scroll to position [283, 0]
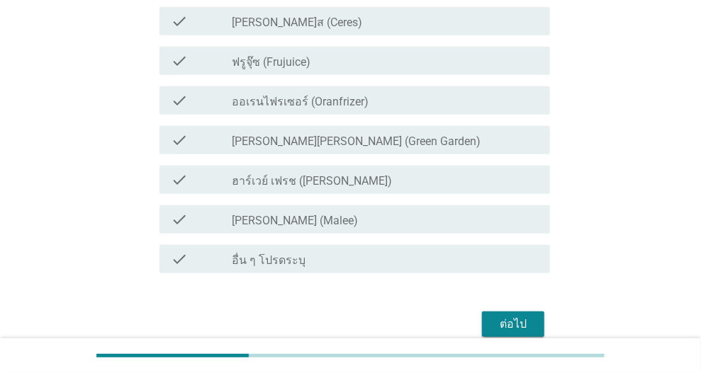
click at [358, 221] on div "check_box_outline_blank [PERSON_NAME] (Malee)" at bounding box center [385, 219] width 307 height 17
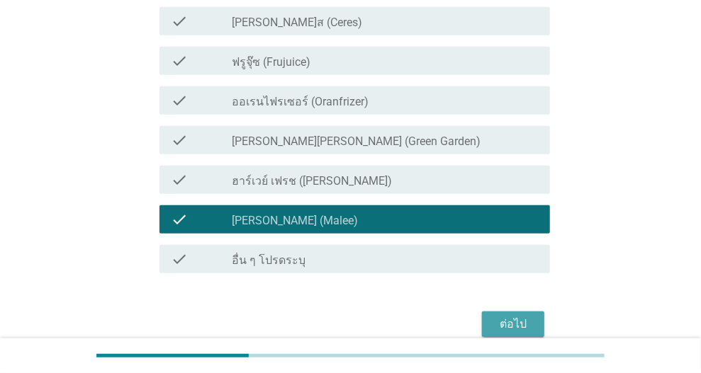
click at [504, 326] on div "ต่อไป" at bounding box center [513, 324] width 40 height 17
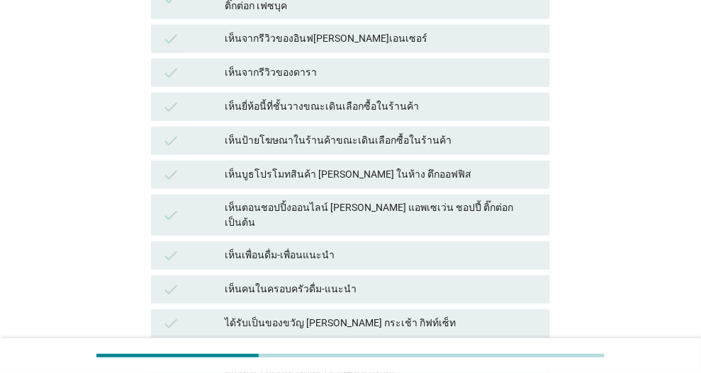
click at [357, 132] on div "เห็นป้ายโฆษณาในร้านค้าขณะเดินเลือกซื้อในร้านค้า" at bounding box center [382, 140] width 314 height 17
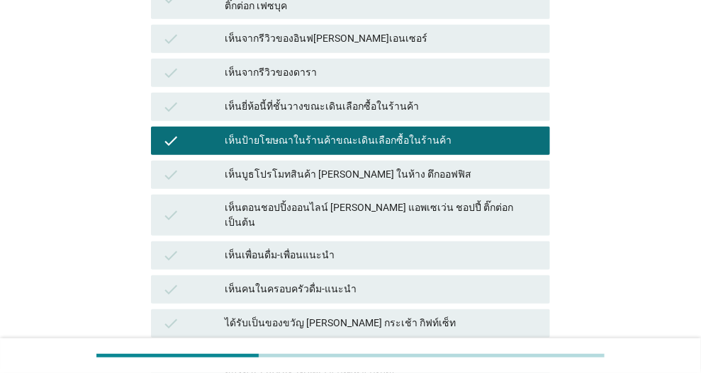
scroll to position [477, 0]
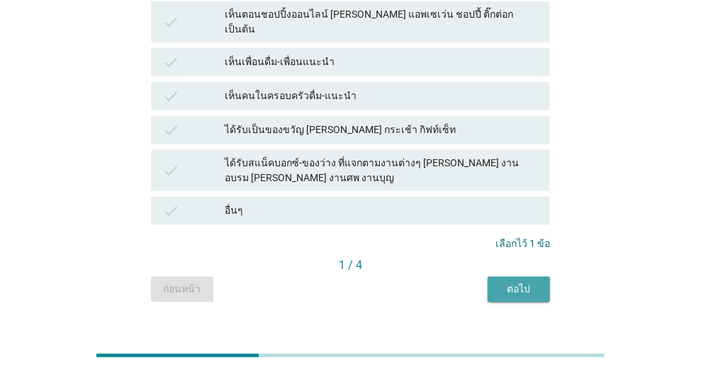
click at [507, 282] on div "ต่อไป" at bounding box center [519, 289] width 40 height 15
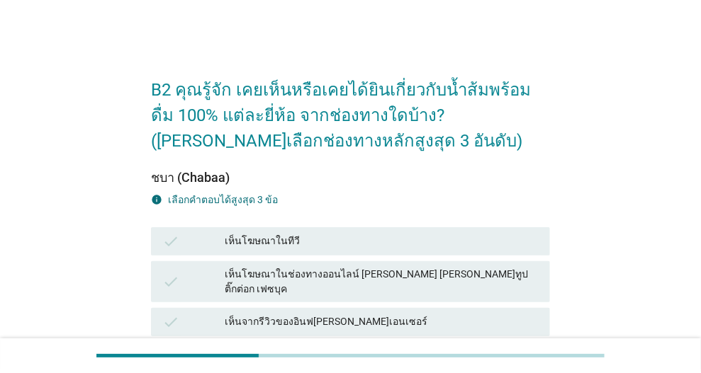
scroll to position [71, 0]
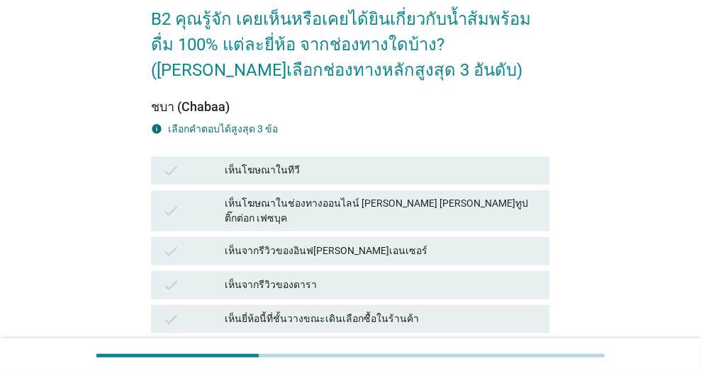
click at [331, 169] on div "เห็นโฆษณาในทีวี" at bounding box center [382, 170] width 314 height 17
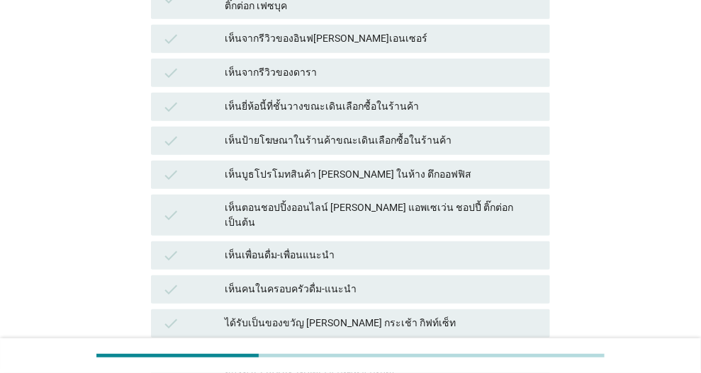
scroll to position [477, 0]
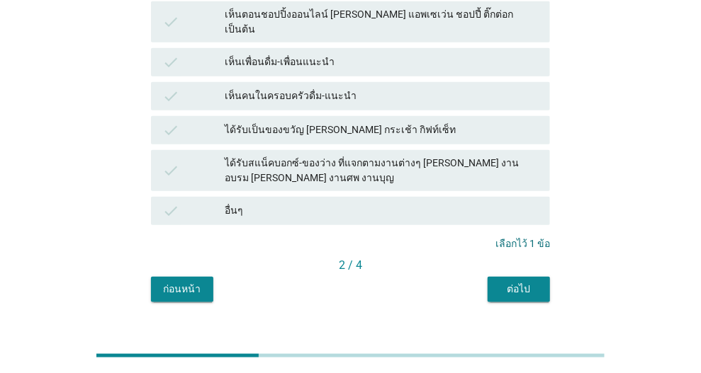
click at [518, 282] on div "ต่อไป" at bounding box center [519, 289] width 40 height 15
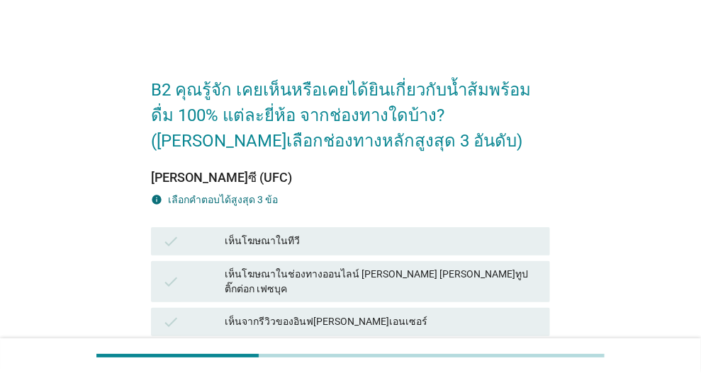
scroll to position [71, 0]
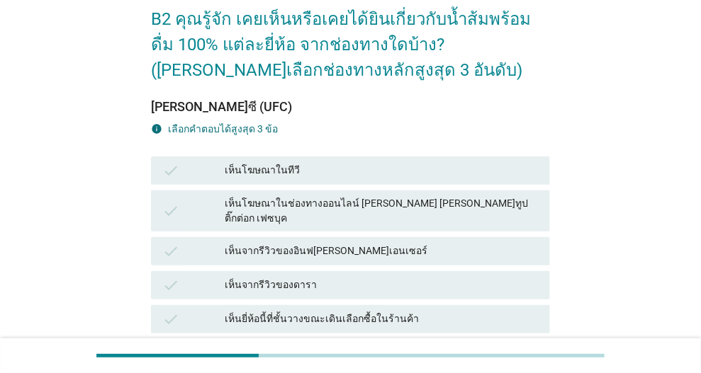
click at [357, 208] on div "เห็นโฆษณาในช่องทางออนไลน์ [PERSON_NAME] [PERSON_NAME]ทูป ติ๊กต่อก เฟซบุค" at bounding box center [382, 211] width 314 height 30
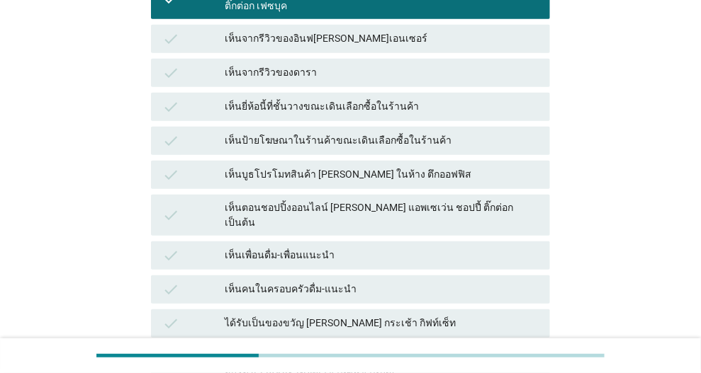
scroll to position [477, 0]
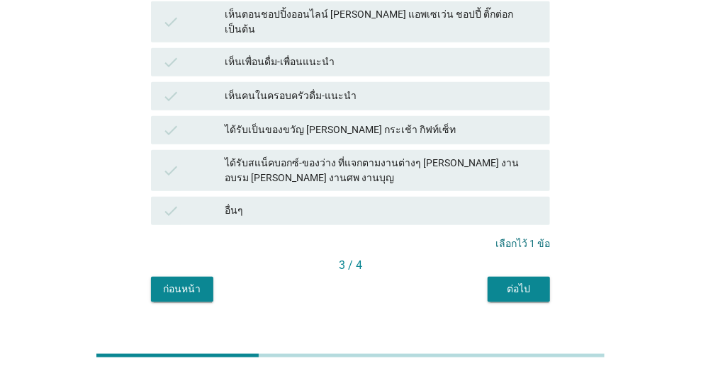
click at [533, 282] on div "ต่อไป" at bounding box center [519, 289] width 40 height 15
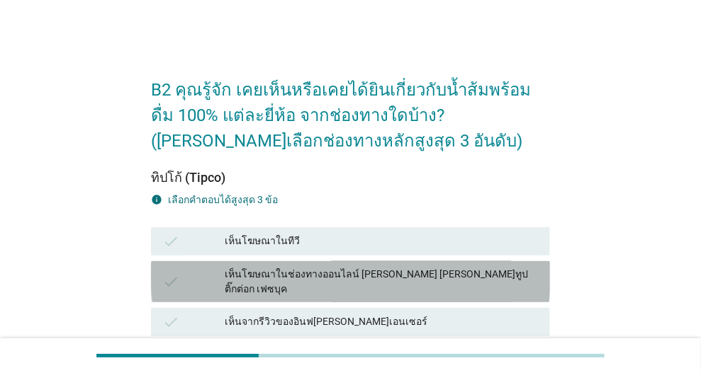
click at [428, 279] on div "เห็นโฆษณาในช่องทางออนไลน์ [PERSON_NAME] [PERSON_NAME]ทูป ติ๊กต่อก เฟซบุค" at bounding box center [382, 282] width 314 height 30
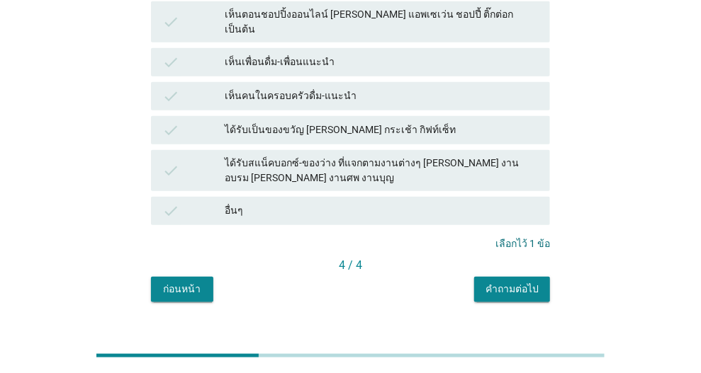
click at [526, 282] on div "คำถามต่อไป" at bounding box center [511, 289] width 53 height 15
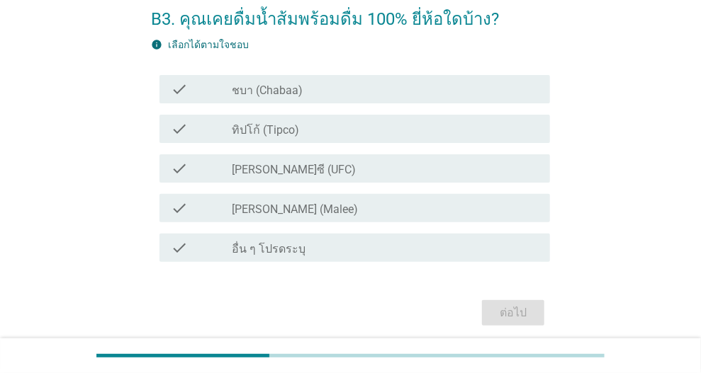
drag, startPoint x: 329, startPoint y: 208, endPoint x: 331, endPoint y: 188, distance: 19.2
click at [330, 208] on div "check_box_outline_blank [PERSON_NAME] (Malee)" at bounding box center [385, 208] width 307 height 17
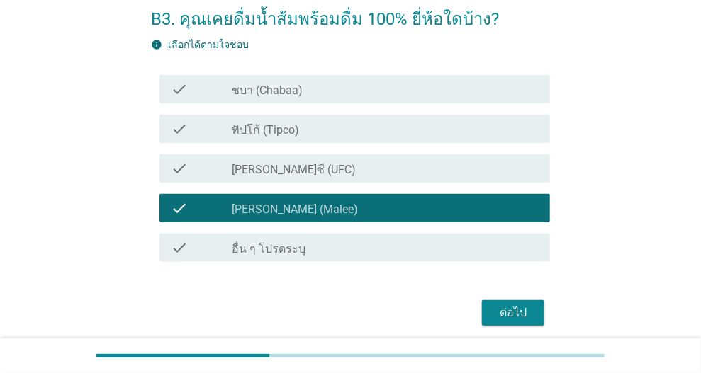
click at [322, 128] on div "check_box_outline_blank ทิปโก้ (Tipco)" at bounding box center [385, 128] width 307 height 17
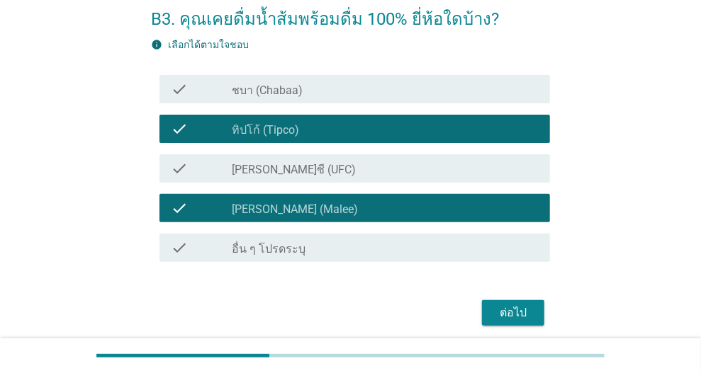
click at [356, 168] on div "check_box_outline_blank [PERSON_NAME]ซี (UFC)" at bounding box center [385, 168] width 307 height 17
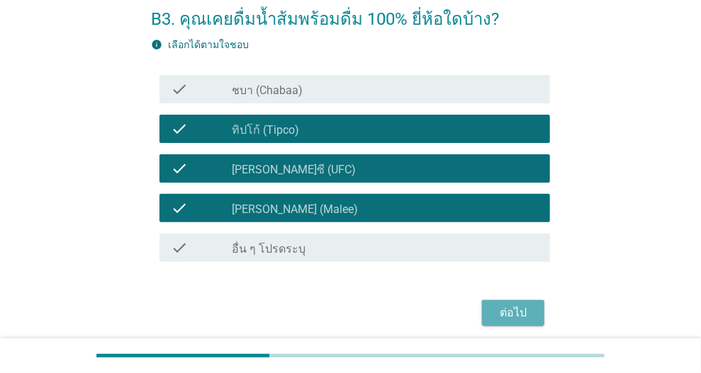
drag, startPoint x: 504, startPoint y: 318, endPoint x: 524, endPoint y: 339, distance: 29.1
click at [505, 318] on div "ต่อไป" at bounding box center [513, 313] width 40 height 17
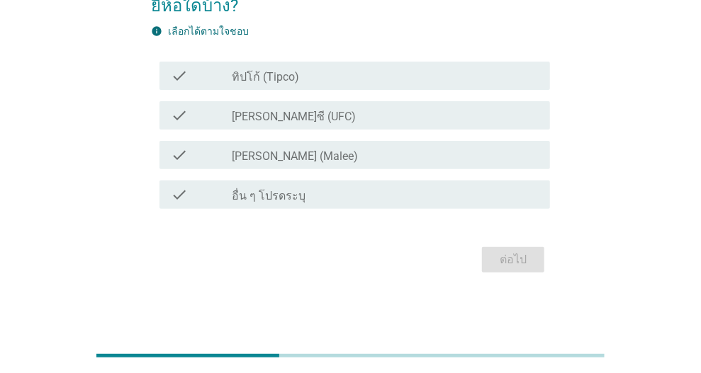
click at [357, 83] on div "check check_box ทิปโก้ (Tipco)" at bounding box center [354, 76] width 390 height 28
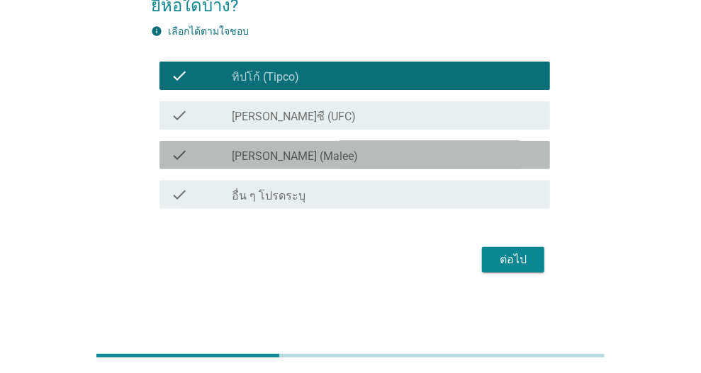
click at [369, 151] on div "check_box [PERSON_NAME] (Malee)" at bounding box center [385, 155] width 307 height 17
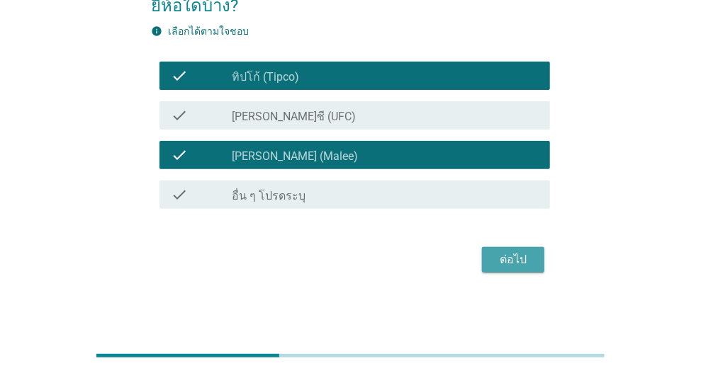
click at [491, 256] on button "ต่อไป" at bounding box center [513, 259] width 62 height 25
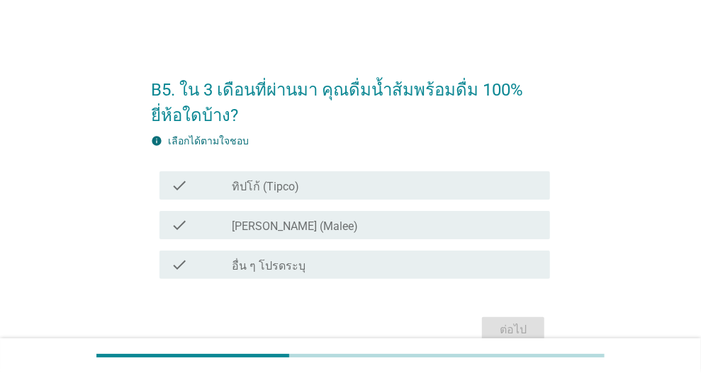
click at [354, 189] on div "check_box ทิปโก้ (Tipco)" at bounding box center [385, 185] width 307 height 17
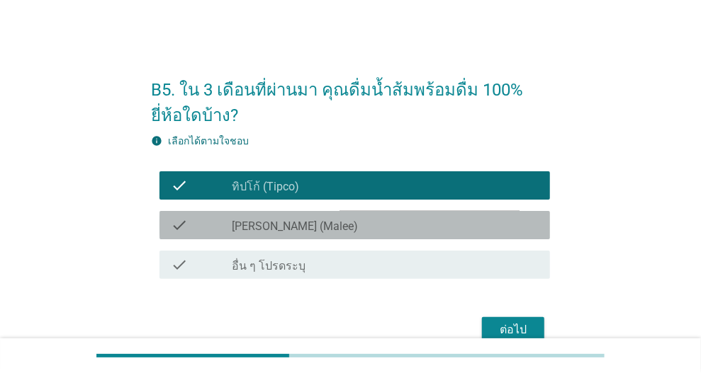
click at [380, 231] on div "check_box [PERSON_NAME] (Malee)" at bounding box center [385, 225] width 307 height 17
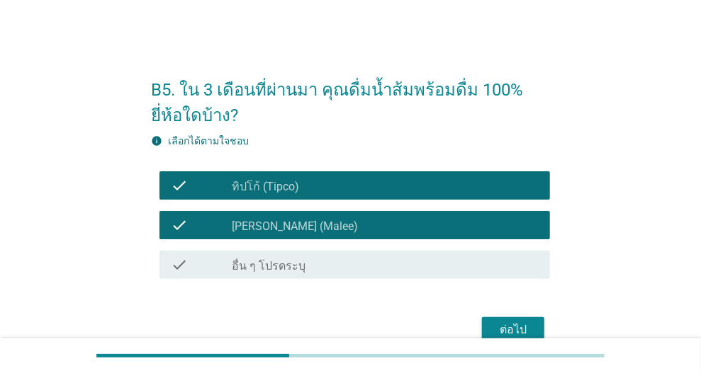
click at [511, 327] on div "ต่อไป" at bounding box center [513, 330] width 40 height 17
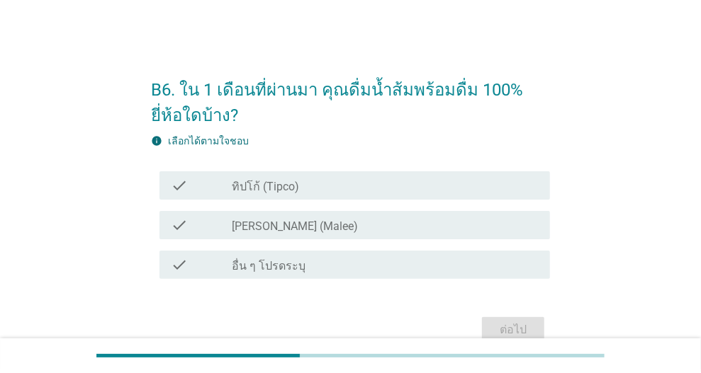
click at [357, 183] on div "check_box ทิปโก้ (Tipco)" at bounding box center [385, 185] width 307 height 17
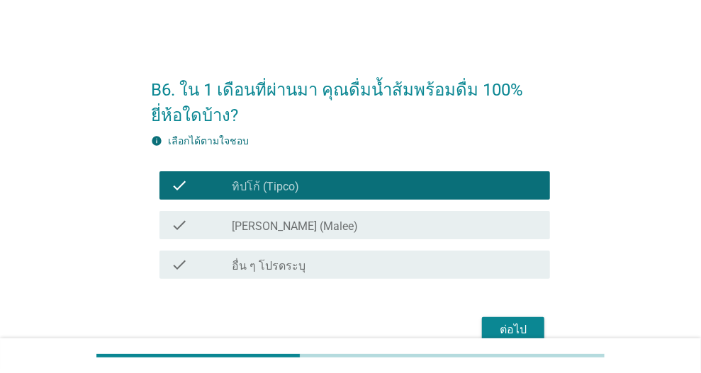
click at [365, 211] on div "check check_box [PERSON_NAME] (Malee)" at bounding box center [354, 225] width 390 height 28
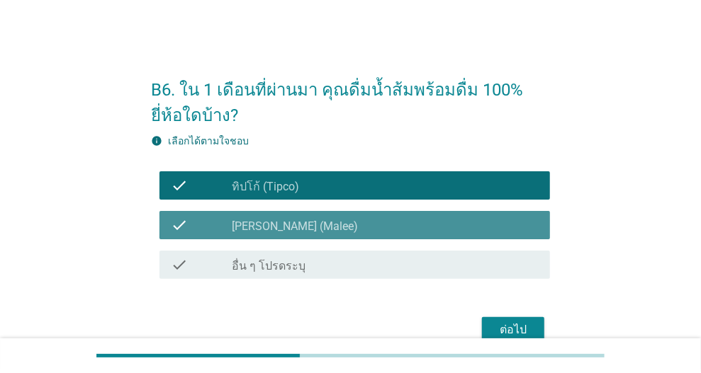
click at [370, 228] on div "check_box [PERSON_NAME] (Malee)" at bounding box center [385, 225] width 307 height 17
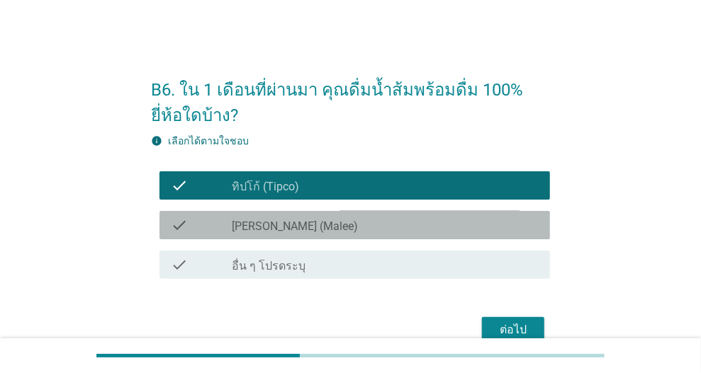
click at [457, 234] on div "check check_box [PERSON_NAME] (Malee)" at bounding box center [354, 225] width 390 height 28
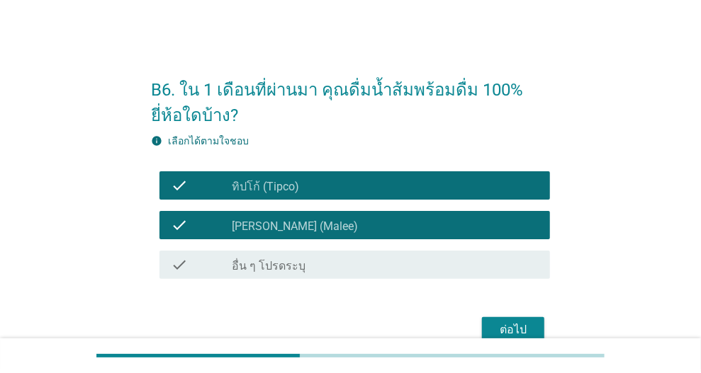
click at [511, 318] on button "ต่อไป" at bounding box center [513, 329] width 62 height 25
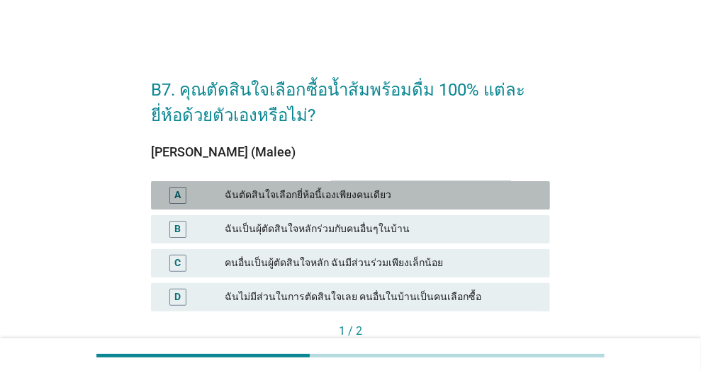
click at [428, 188] on div "ฉันตัดสินใจเลือกยี่ห้อนี้เองเพียงคนเดียว" at bounding box center [382, 195] width 314 height 17
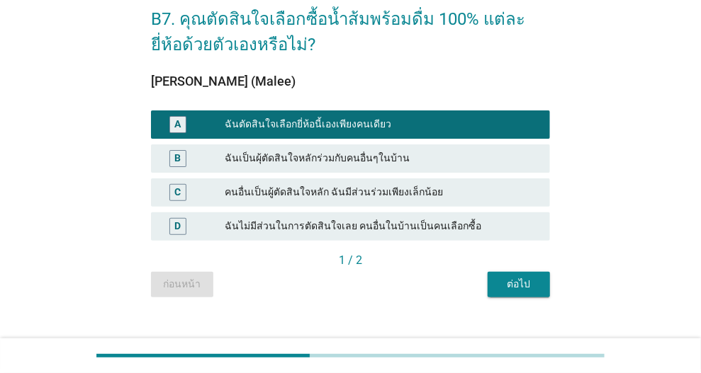
scroll to position [91, 0]
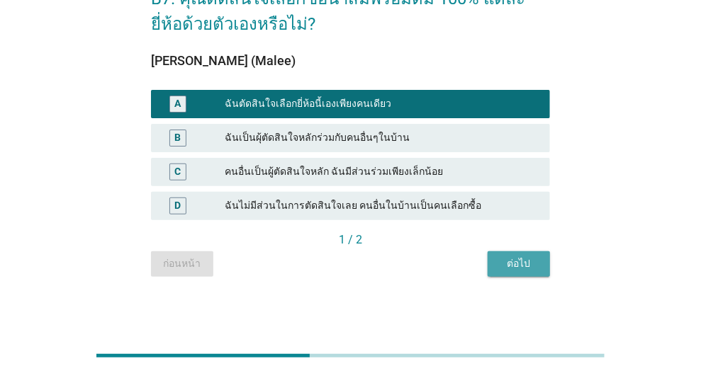
click at [508, 259] on div "ต่อไป" at bounding box center [519, 263] width 40 height 15
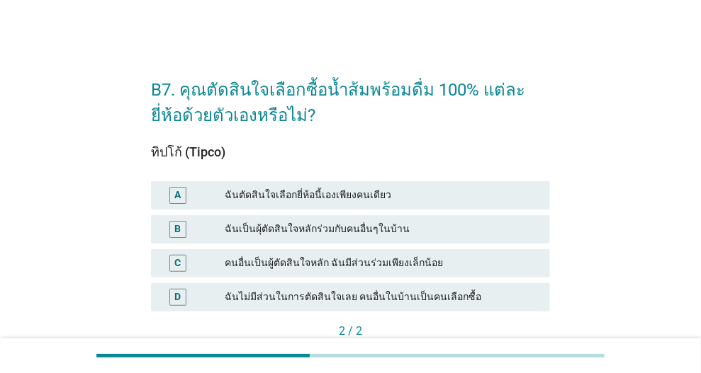
click at [390, 190] on div "ฉันตัดสินใจเลือกยี่ห้อนี้เองเพียงคนเดียว" at bounding box center [382, 195] width 314 height 17
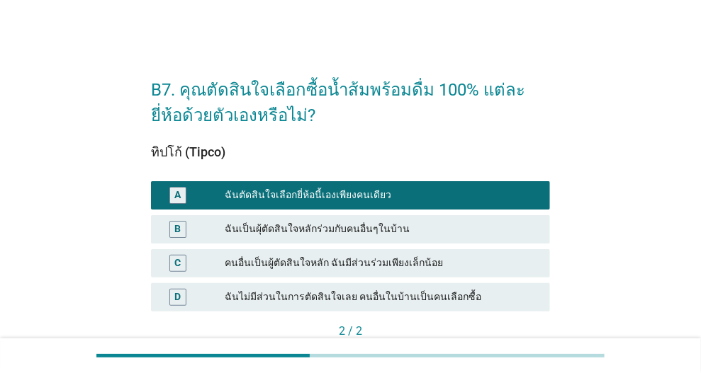
scroll to position [91, 0]
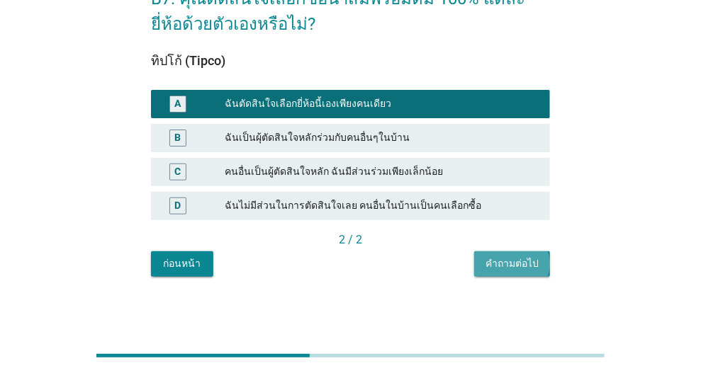
click at [509, 260] on div "คำถามต่อไป" at bounding box center [511, 263] width 53 height 15
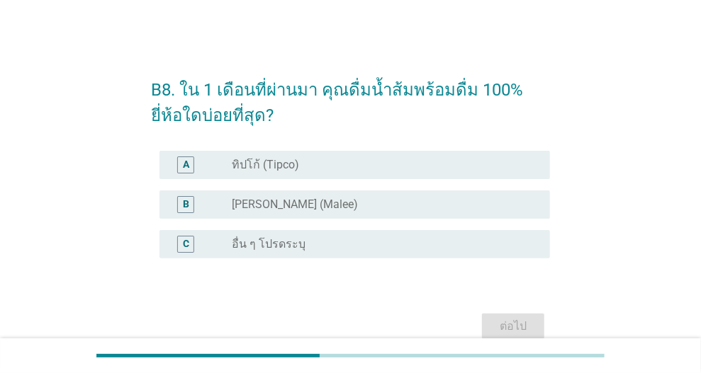
click at [341, 174] on div "A radio_button_unchecked ทิปโก้ (Tipco)" at bounding box center [354, 165] width 390 height 28
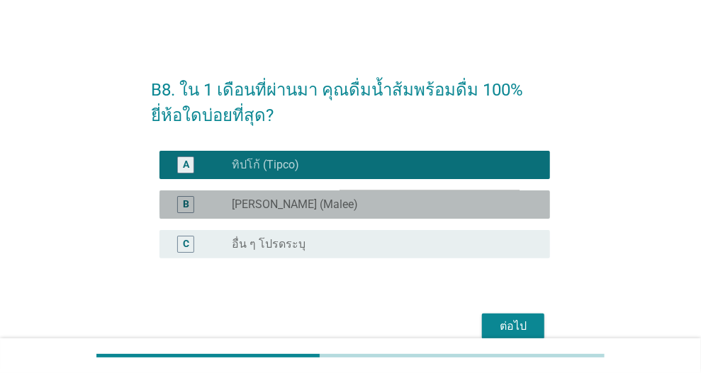
click at [341, 217] on div "B radio_button_unchecked [PERSON_NAME] (Malee)" at bounding box center [354, 205] width 390 height 28
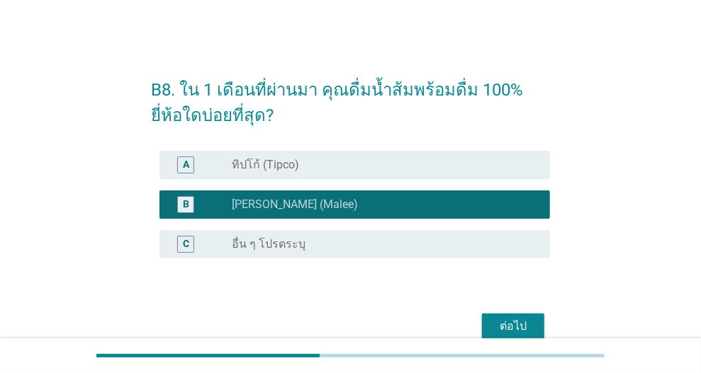
click at [463, 164] on div "radio_button_unchecked ทิปโก้ (Tipco)" at bounding box center [379, 165] width 295 height 14
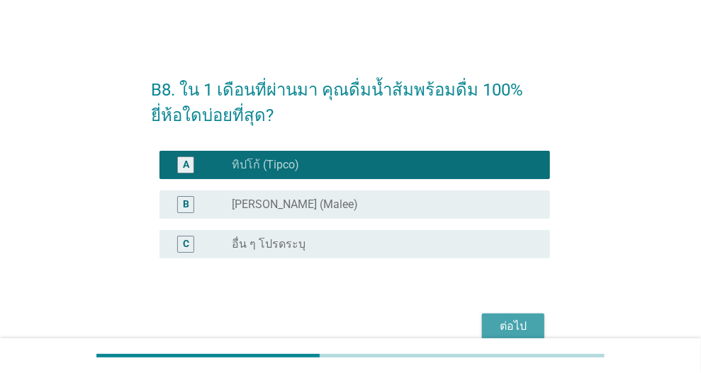
click at [528, 326] on div "ต่อไป" at bounding box center [513, 326] width 40 height 17
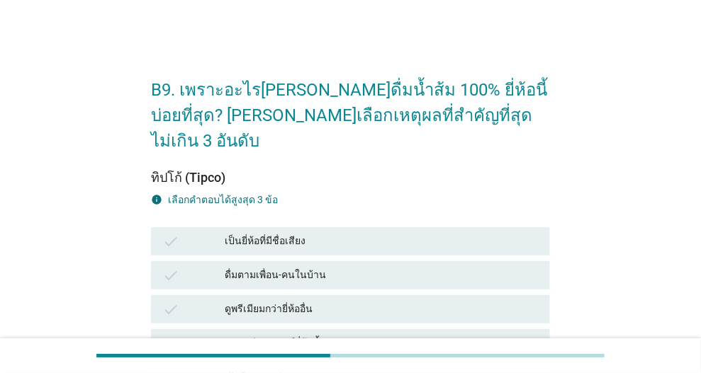
scroll to position [71, 0]
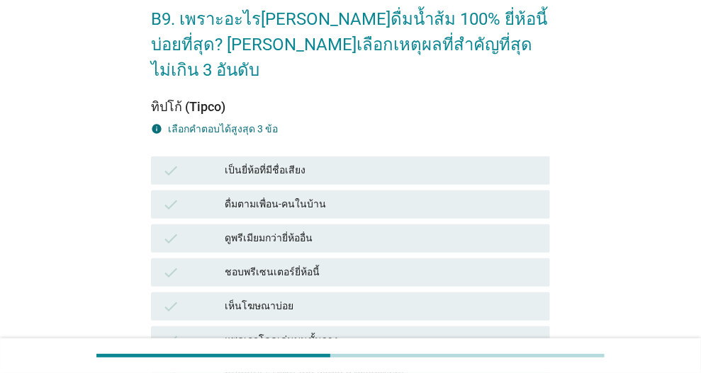
click at [367, 162] on div "เป็นยี่ห้อที่มีชื่อเสียง" at bounding box center [382, 170] width 314 height 17
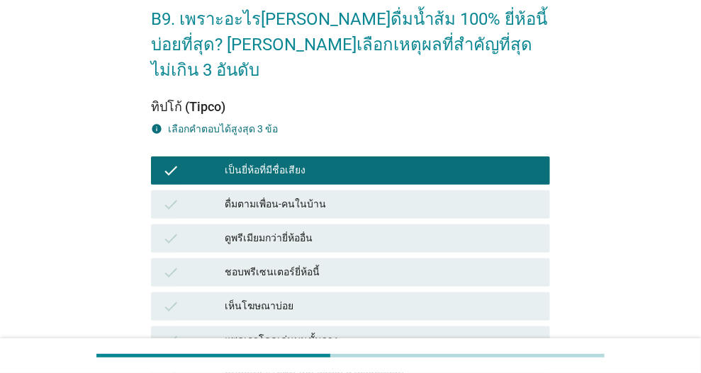
scroll to position [283, 0]
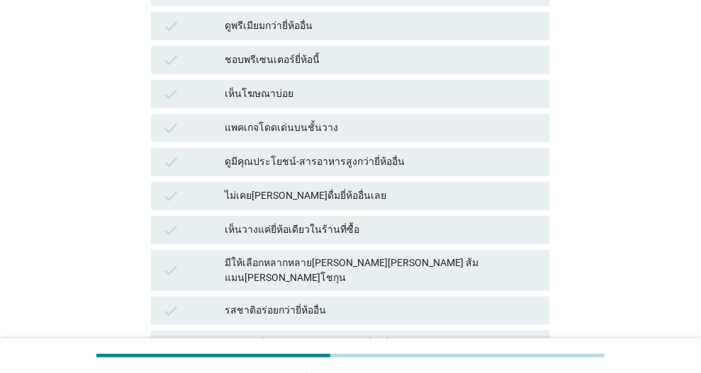
click at [397, 222] on div "เห็นวางแค่ยี่ห้อเดียวในร้านที่ซื้อ" at bounding box center [382, 230] width 314 height 17
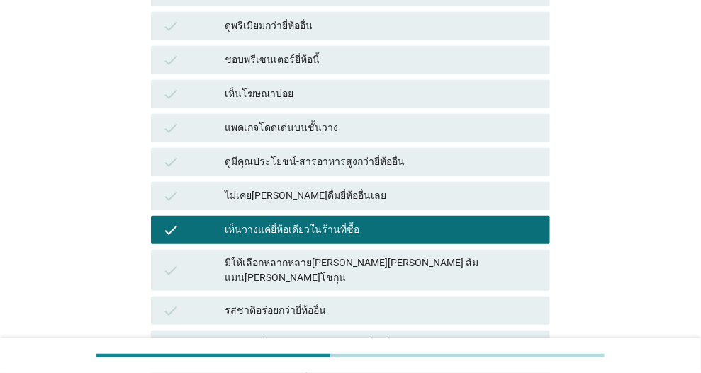
click at [404, 297] on div "check รสชาติอร่อยกว่ายี่ห้ออื่น" at bounding box center [350, 311] width 399 height 28
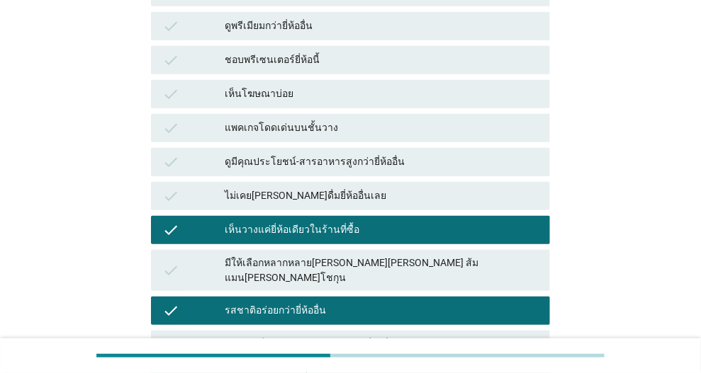
scroll to position [637, 0]
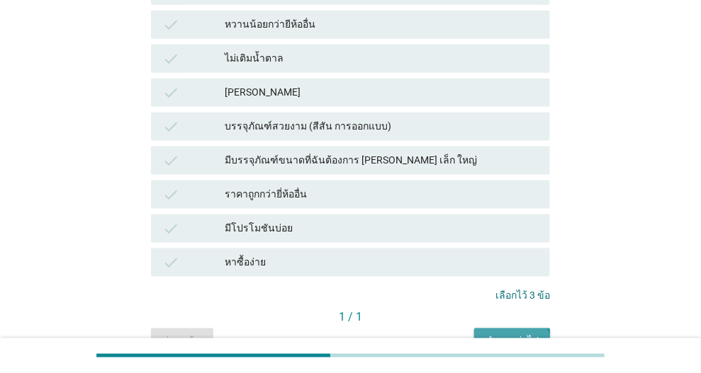
click at [492, 329] on button "คำถามต่อไป" at bounding box center [512, 341] width 76 height 25
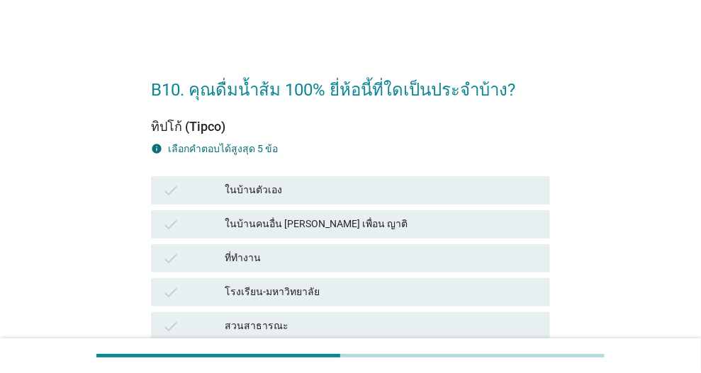
scroll to position [71, 0]
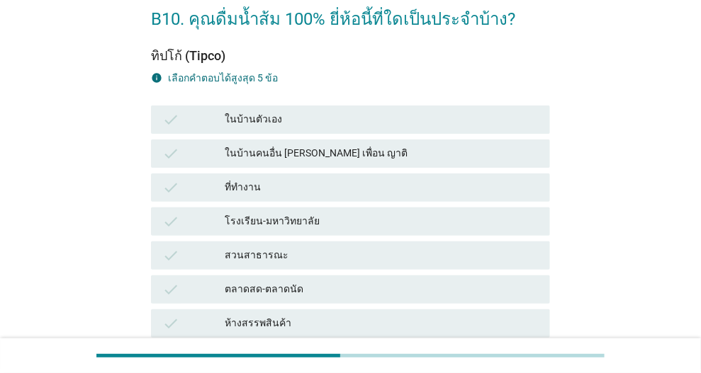
click at [336, 123] on div "ในบ้านตัวเอง" at bounding box center [382, 119] width 314 height 17
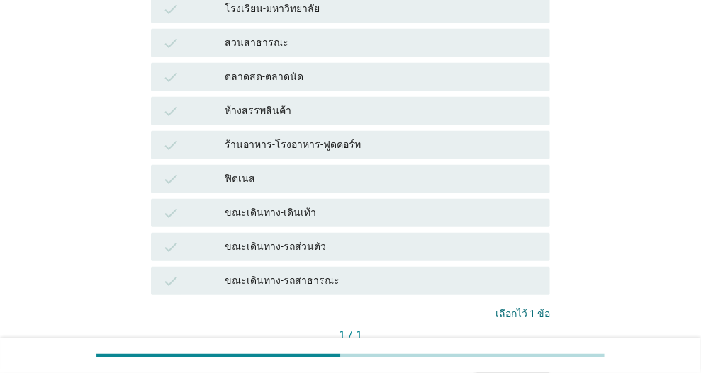
scroll to position [379, 0]
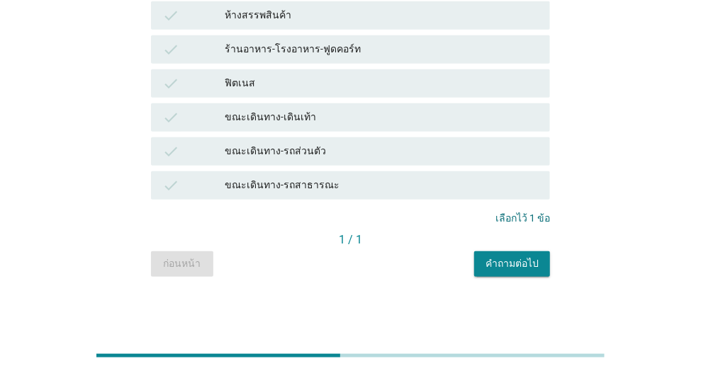
click at [519, 259] on div "คำถามต่อไป" at bounding box center [511, 263] width 53 height 15
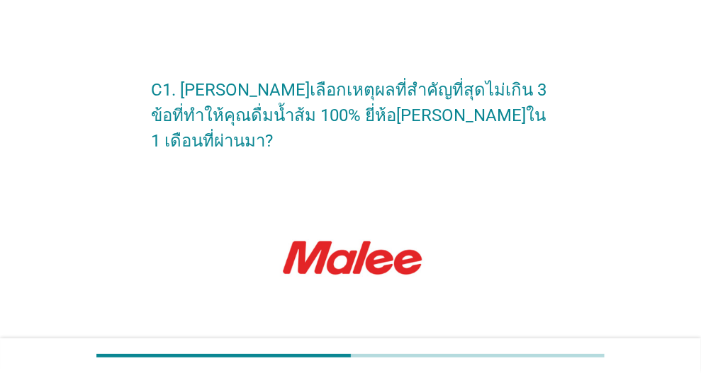
scroll to position [212, 0]
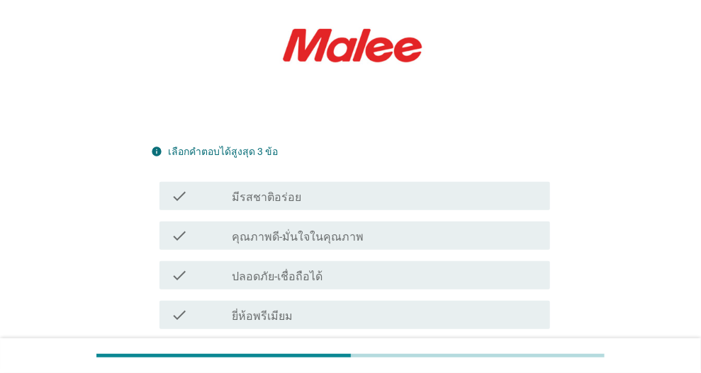
click at [376, 227] on div "check_box_outline_blank คุณภาพดี-มั่นใจในคุณภาพ" at bounding box center [385, 235] width 307 height 17
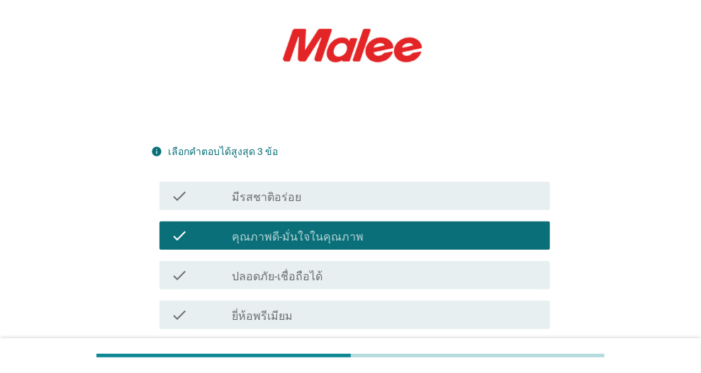
scroll to position [496, 0]
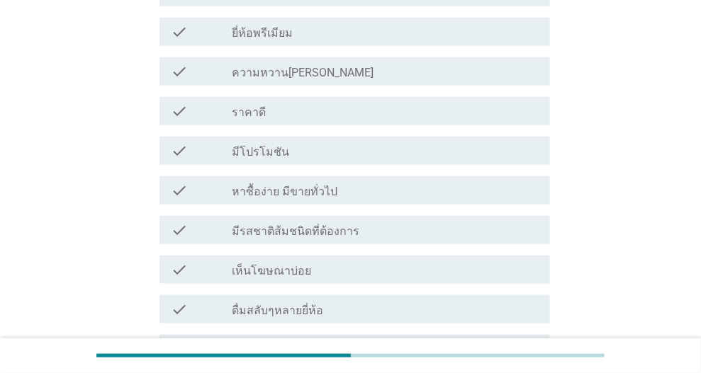
click at [363, 103] on div "check_box_outline_blank ราคาดี" at bounding box center [385, 111] width 307 height 17
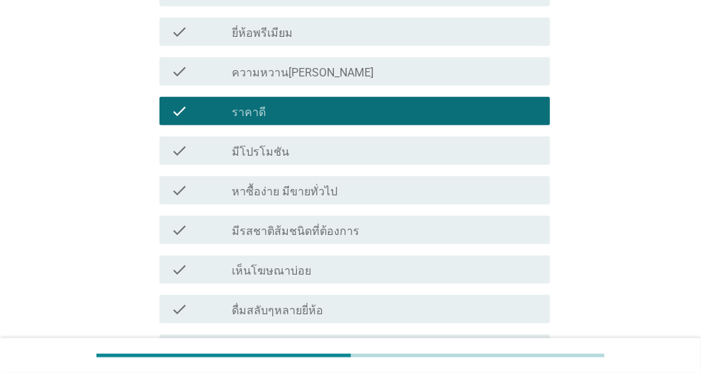
click at [370, 261] on div "check_box_outline_blank เห็นโฆษณาบ่อย" at bounding box center [385, 269] width 307 height 17
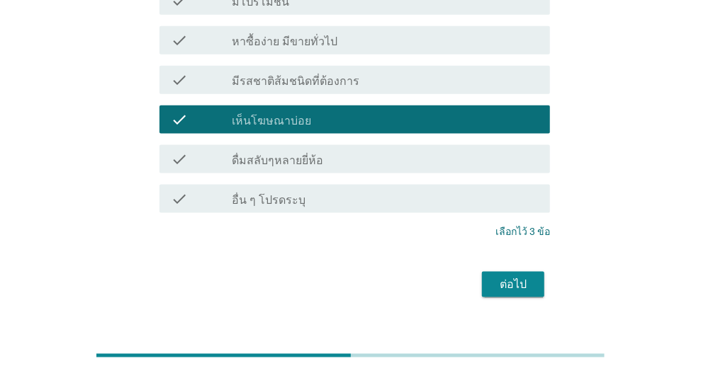
click at [500, 272] on button "ต่อไป" at bounding box center [513, 284] width 62 height 25
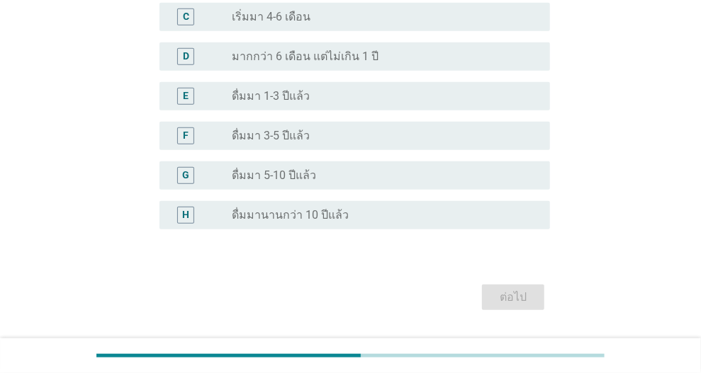
click at [370, 66] on div "D radio_button_unchecked มากกว่า 6 เดือน แต่ไม่เกิน 1 ปี" at bounding box center [354, 56] width 390 height 28
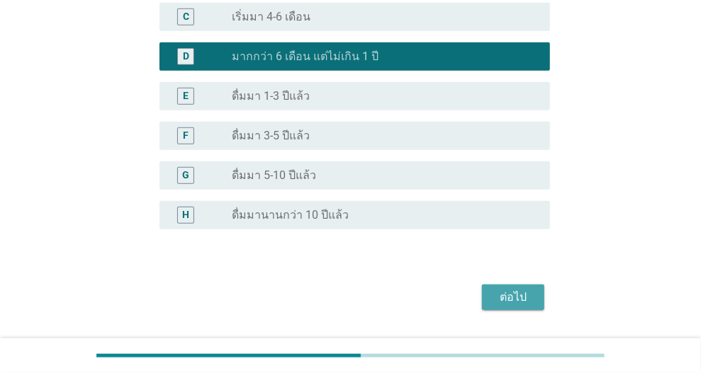
click at [511, 293] on div "ต่อไป" at bounding box center [513, 297] width 40 height 17
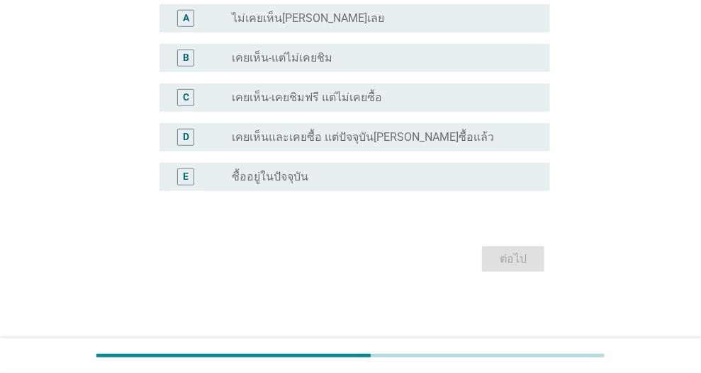
scroll to position [0, 0]
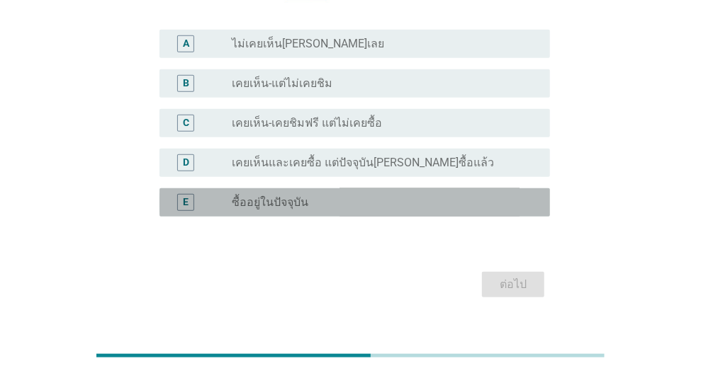
drag, startPoint x: 347, startPoint y: 174, endPoint x: 567, endPoint y: 228, distance: 226.9
click at [347, 195] on div "radio_button_unchecked ซื้ออยู่ในปัจจุบัน" at bounding box center [379, 202] width 295 height 14
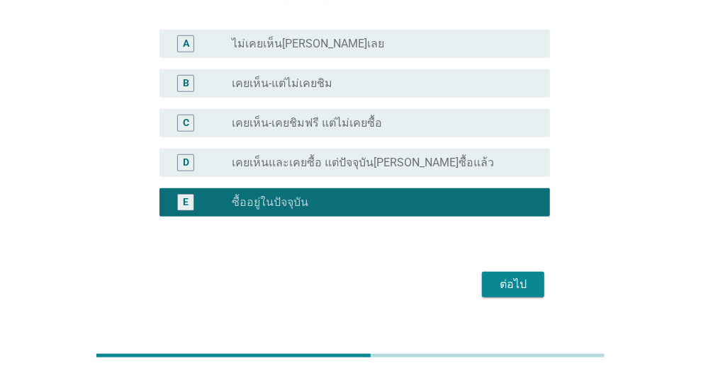
click at [494, 276] on div "ต่อไป" at bounding box center [513, 284] width 40 height 17
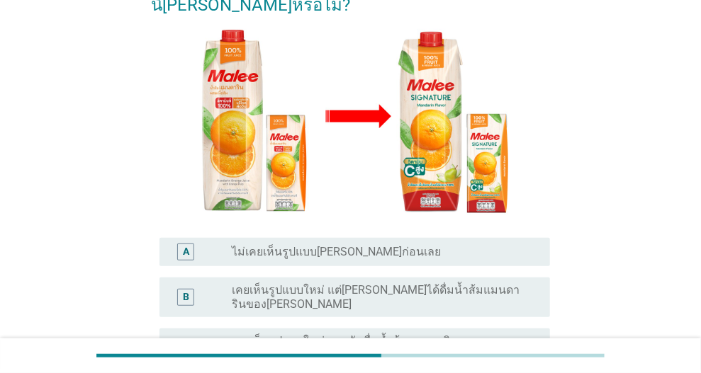
scroll to position [381, 0]
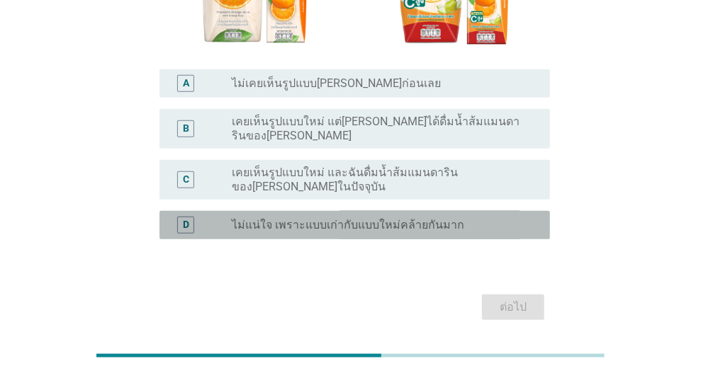
click at [367, 218] on label "ไม่แน่ใจ เพราะแบบเก่ากับแบบใหม่คล้ายกันมาก" at bounding box center [348, 225] width 232 height 14
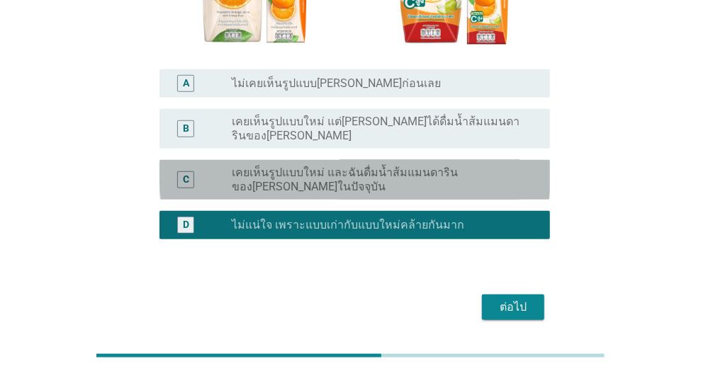
click at [436, 166] on label "เคยเห็นรูปแบบใหม่ และฉันดื่มน้ำส้มแมนดารินของ[PERSON_NAME]ในปัจจุบัน" at bounding box center [379, 180] width 295 height 28
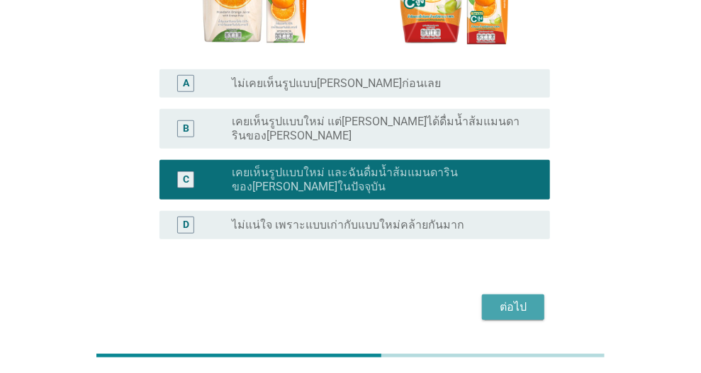
click at [510, 299] on div "ต่อไป" at bounding box center [513, 307] width 40 height 17
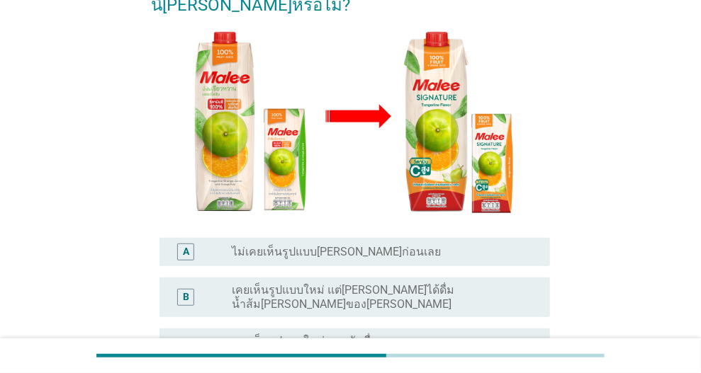
scroll to position [354, 0]
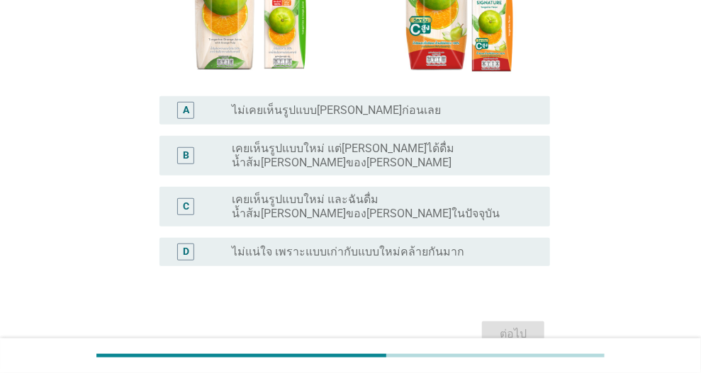
click at [377, 193] on label "เคยเห็นรูปแบบใหม่ และฉันดื่มน้ำส้ม[PERSON_NAME]ของ[PERSON_NAME]ในปัจจุบัน" at bounding box center [379, 207] width 295 height 28
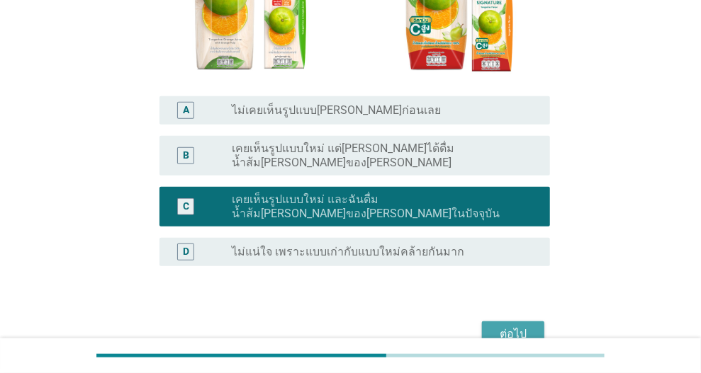
click at [515, 326] on div "ต่อไป" at bounding box center [513, 334] width 40 height 17
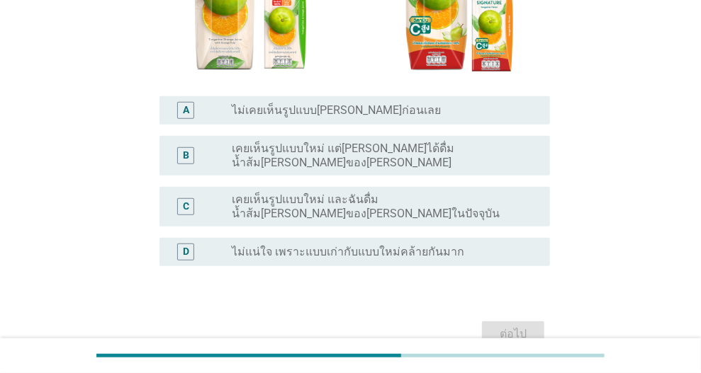
scroll to position [0, 0]
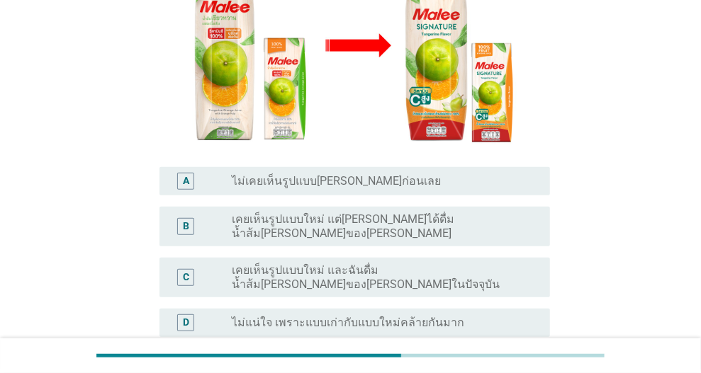
click at [367, 263] on label "เคยเห็นรูปแบบใหม่ และฉันดื่มน้ำส้ม[PERSON_NAME]ของ[PERSON_NAME]ในปัจจุบัน" at bounding box center [379, 277] width 295 height 28
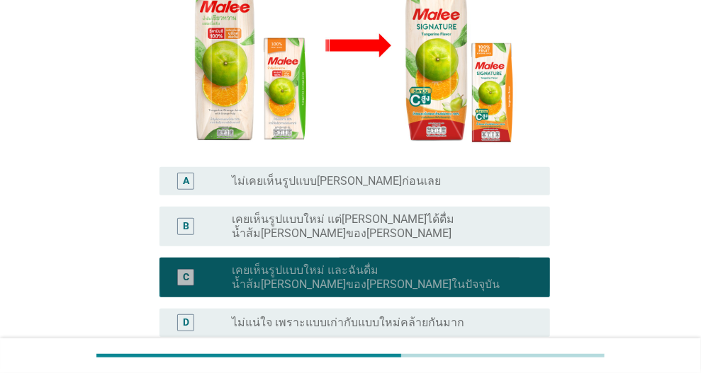
scroll to position [381, 0]
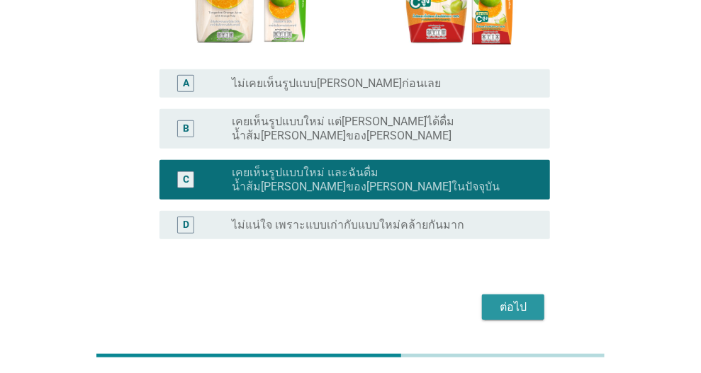
click at [506, 299] on div "ต่อไป" at bounding box center [513, 307] width 40 height 17
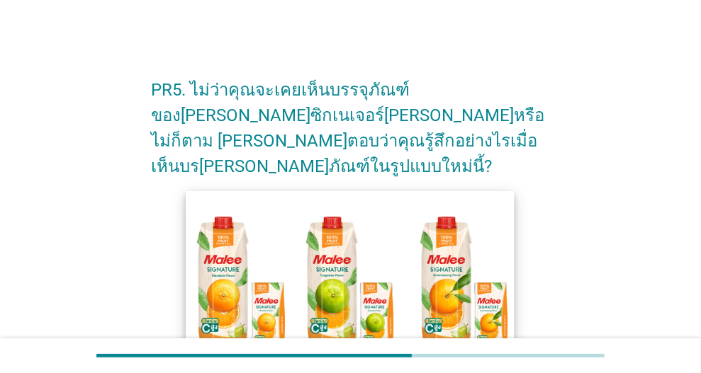
scroll to position [71, 0]
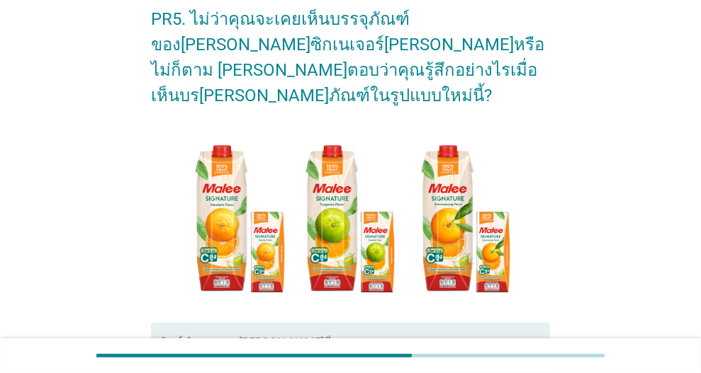
click at [383, 323] on div "พิมพ์คำตอบของ[PERSON_NAME]นี่" at bounding box center [354, 368] width 390 height 91
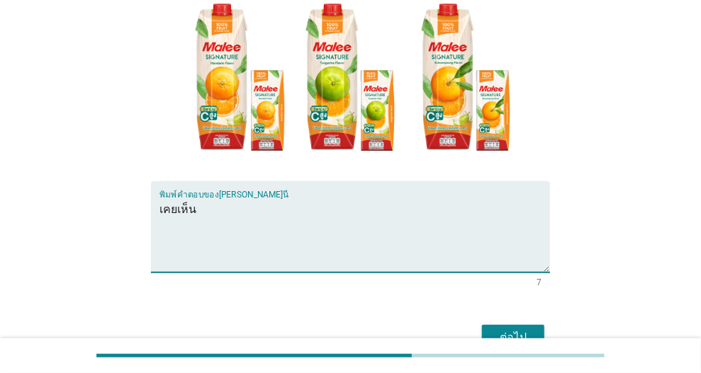
type textarea "เคยเห็น"
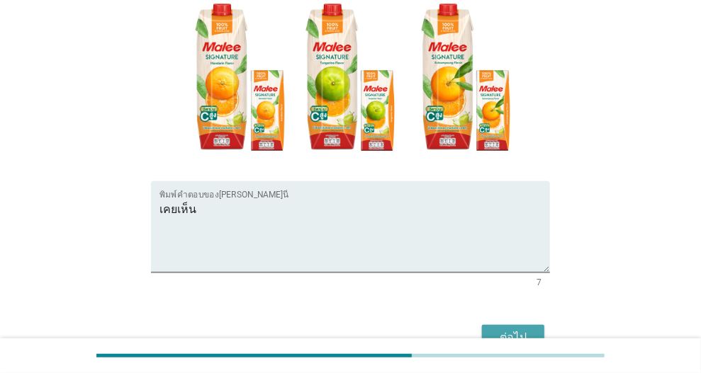
click at [514, 329] on div "ต่อไป" at bounding box center [513, 337] width 40 height 17
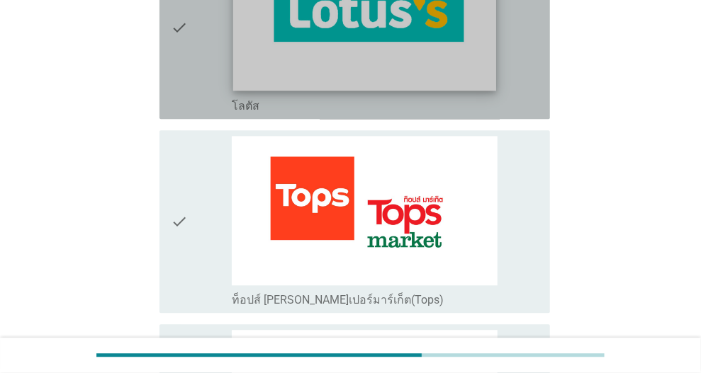
click at [411, 81] on img at bounding box center [364, 17] width 263 height 148
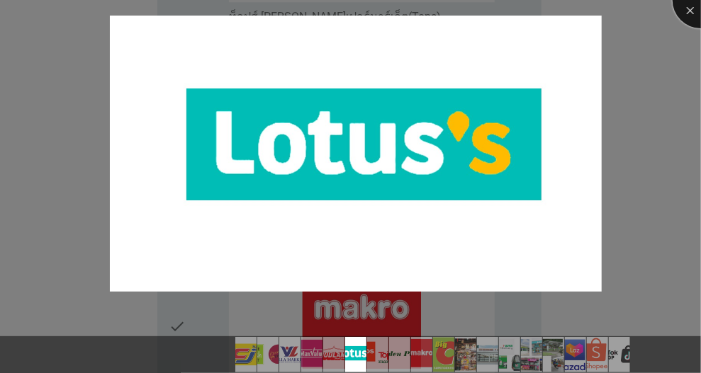
click at [689, 17] on div at bounding box center [700, 0] width 57 height 57
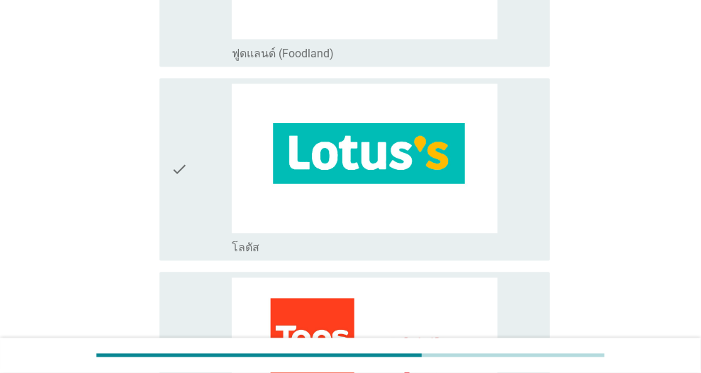
click at [527, 188] on div "check_box_outline_blank โลตัส" at bounding box center [385, 169] width 307 height 171
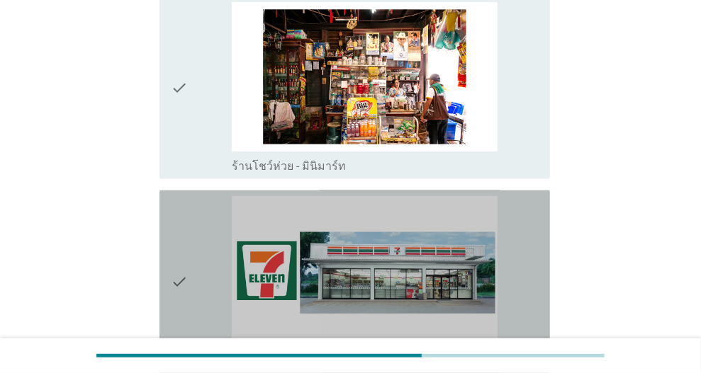
click at [535, 276] on div "check_box_outline_blank เซเว่น-[PERSON_NAME] (7-11) - ซื้อหน้าร้าน" at bounding box center [385, 281] width 307 height 171
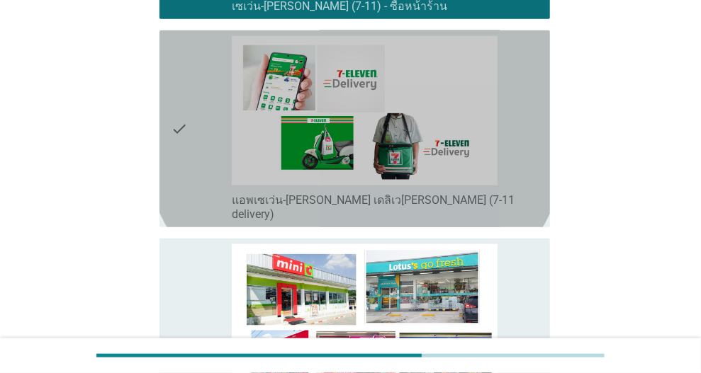
click at [532, 154] on div "check_box_outline_blank แอพเซเว่น-[PERSON_NAME] เดลิเว[PERSON_NAME] (7-11 deliv…" at bounding box center [385, 129] width 307 height 186
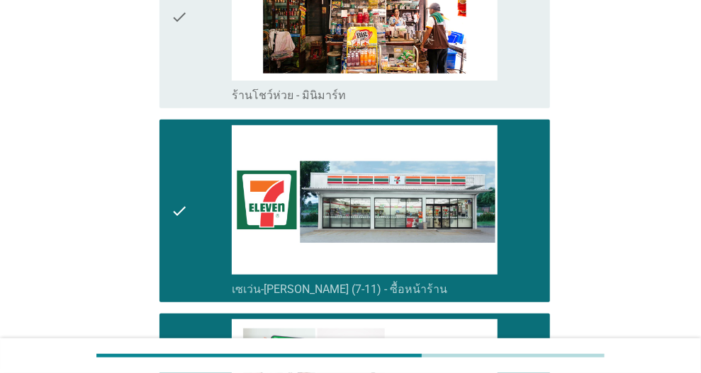
click at [523, 225] on div "check_box_outline_blank เซเว่น-[PERSON_NAME] (7-11) - ซื้อหน้าร้าน" at bounding box center [385, 210] width 307 height 171
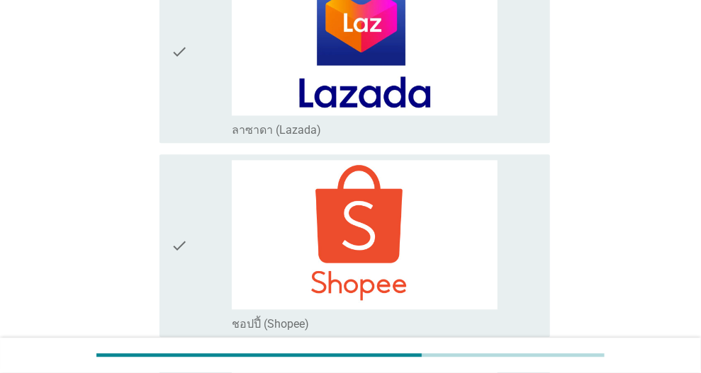
scroll to position [3542, 0]
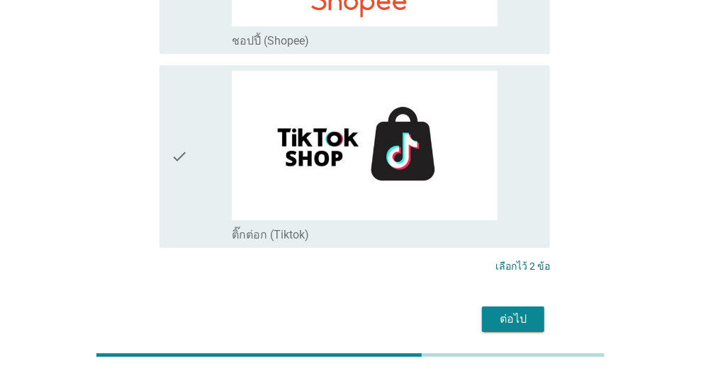
click at [523, 311] on div "ต่อไป" at bounding box center [513, 319] width 40 height 17
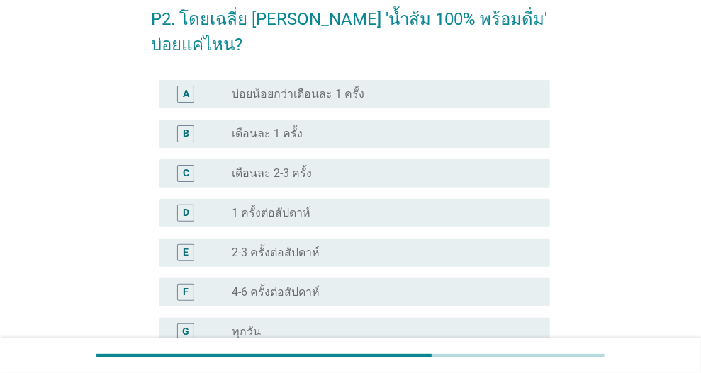
scroll to position [200, 0]
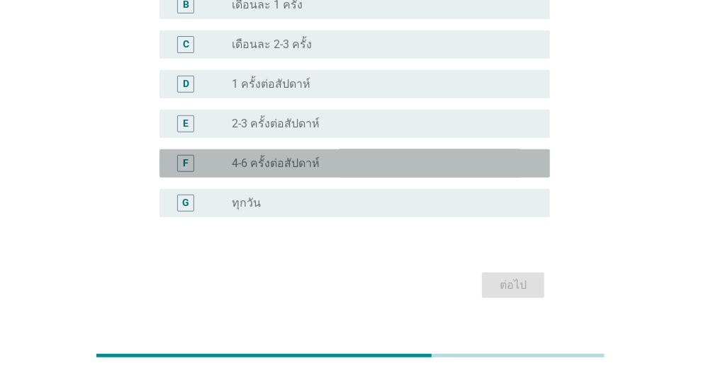
click at [380, 157] on div "radio_button_unchecked 4-6 ครั้งต่อสัปดาห์" at bounding box center [379, 164] width 295 height 14
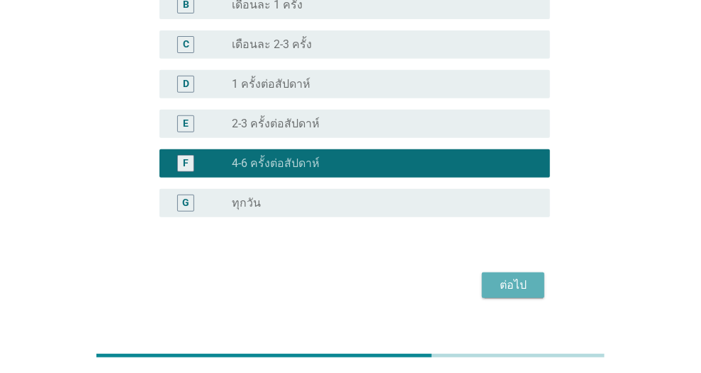
click at [505, 277] on div "ต่อไป" at bounding box center [513, 285] width 40 height 17
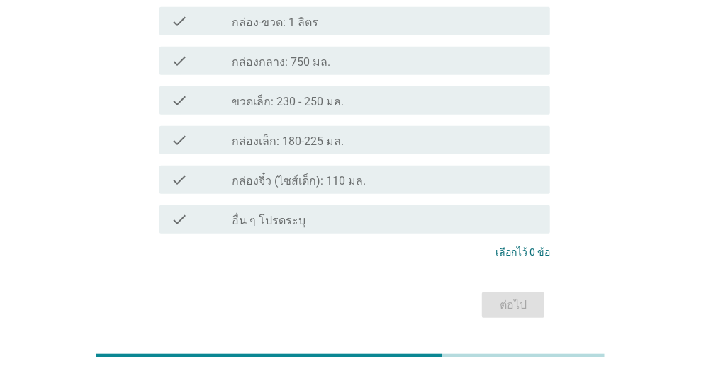
scroll to position [142, 0]
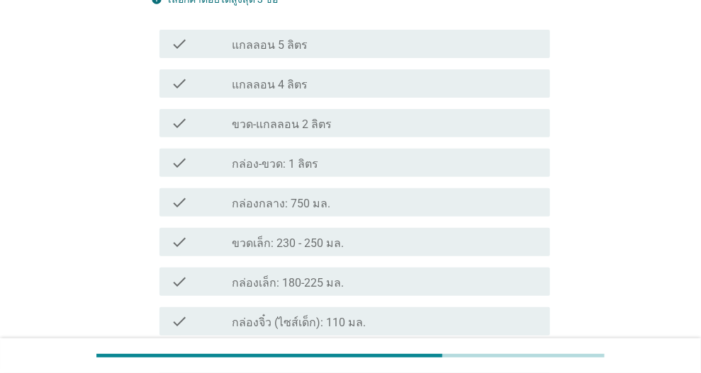
click at [378, 273] on div "check_box_outline_blank กล่องเล็ก: 180-225 มล." at bounding box center [385, 281] width 307 height 17
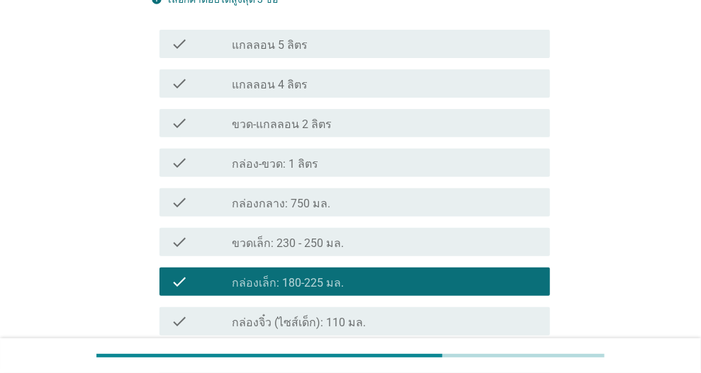
scroll to position [283, 0]
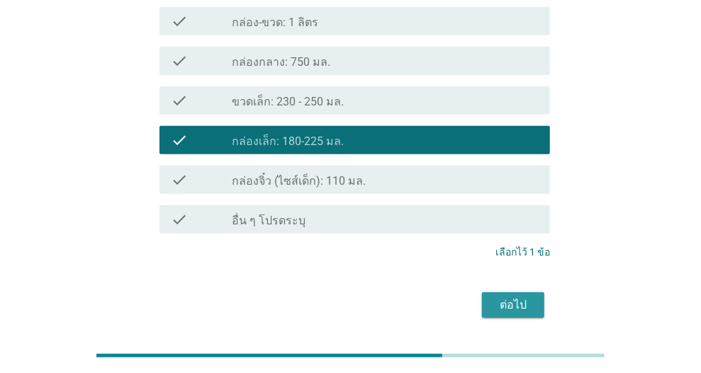
click at [506, 297] on div "ต่อไป" at bounding box center [513, 305] width 40 height 17
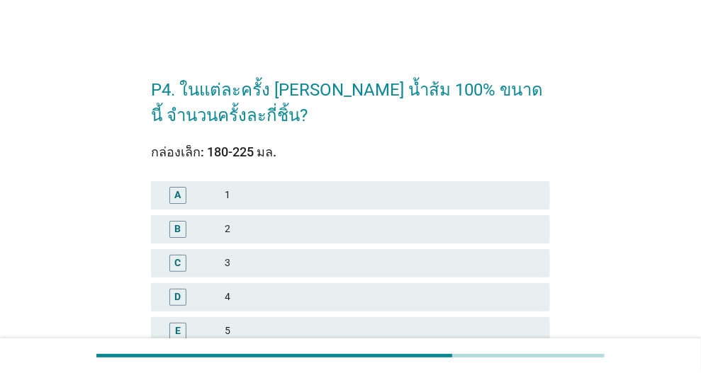
scroll to position [142, 0]
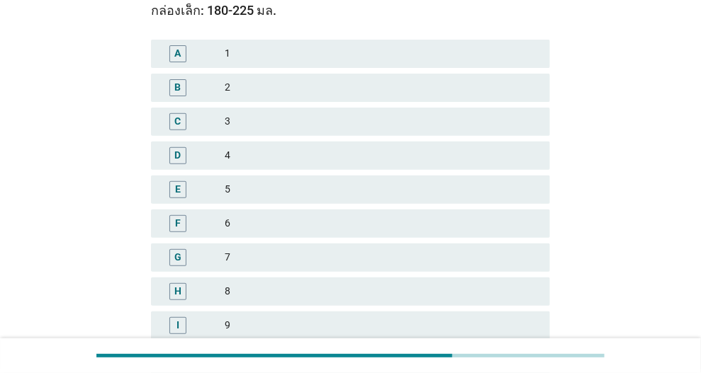
click at [270, 123] on div "3" at bounding box center [382, 121] width 314 height 17
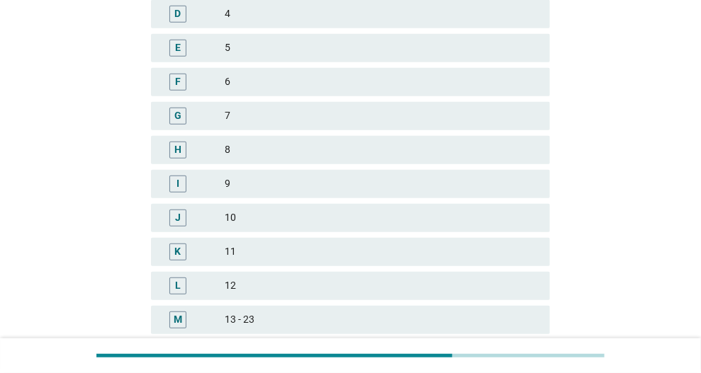
scroll to position [465, 0]
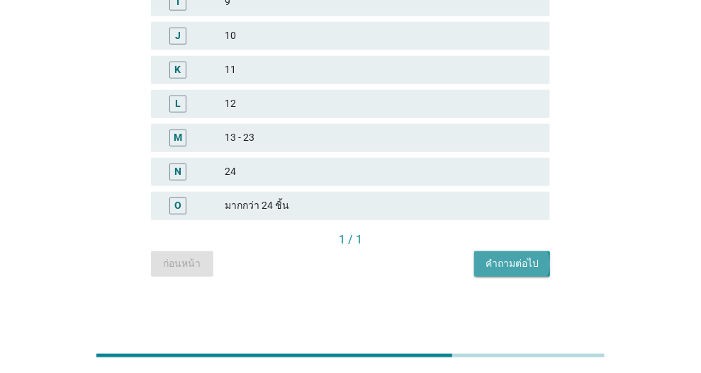
click at [515, 271] on button "คำถามต่อไป" at bounding box center [512, 263] width 76 height 25
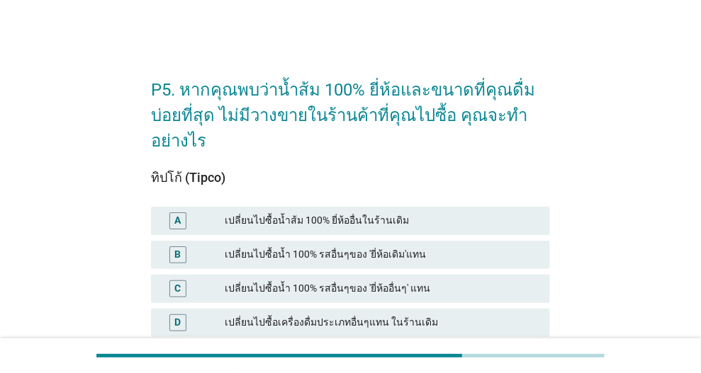
scroll to position [142, 0]
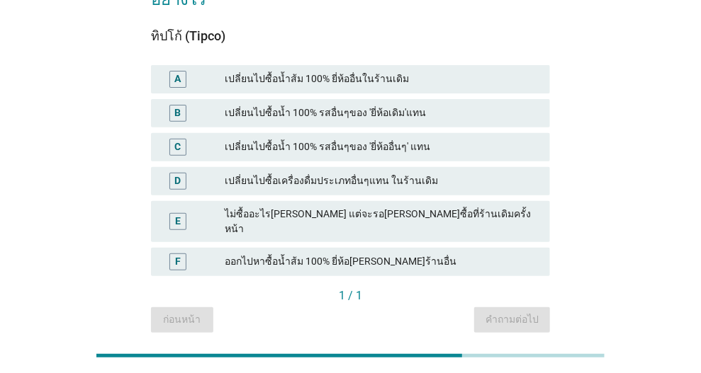
click at [400, 207] on div "ไม่ซื้ออะไร[PERSON_NAME] แต่จะรอ[PERSON_NAME]ซื้อที่ร้านเดิมครั้งหน้า" at bounding box center [382, 222] width 314 height 30
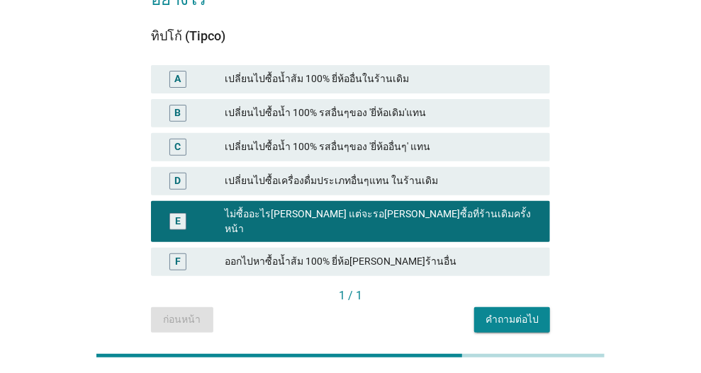
click at [505, 312] on div "คำถามต่อไป" at bounding box center [511, 319] width 53 height 15
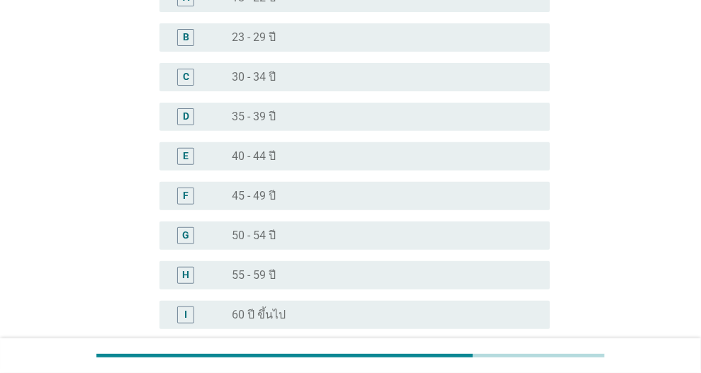
click at [302, 195] on div "radio_button_unchecked 45 - 49 ปี" at bounding box center [379, 196] width 295 height 14
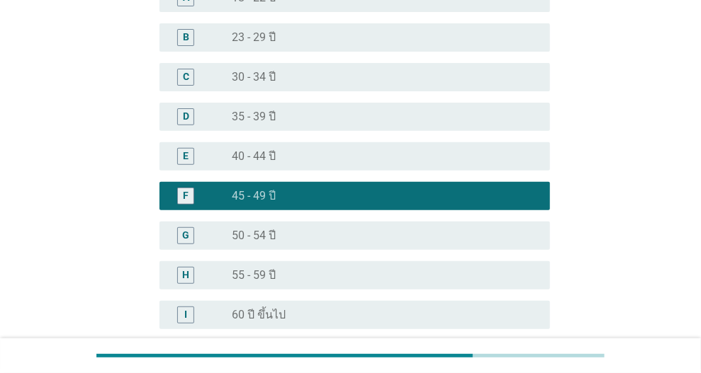
scroll to position [279, 0]
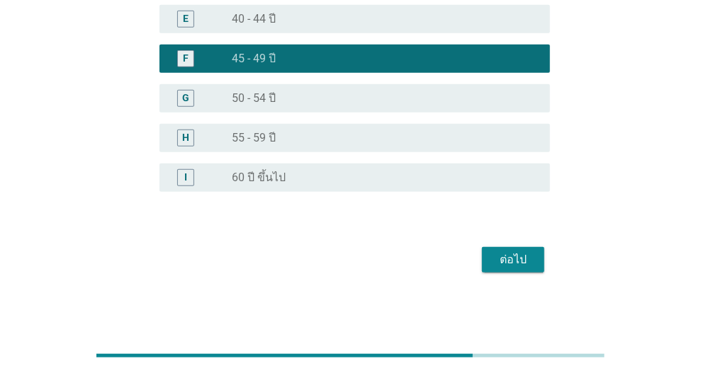
click at [511, 257] on div "ต่อไป" at bounding box center [513, 259] width 40 height 17
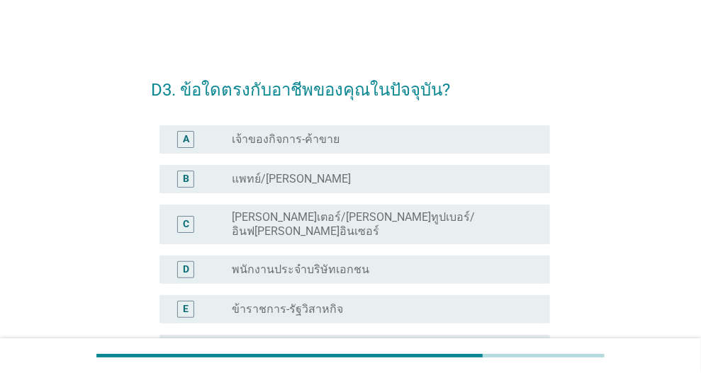
scroll to position [142, 0]
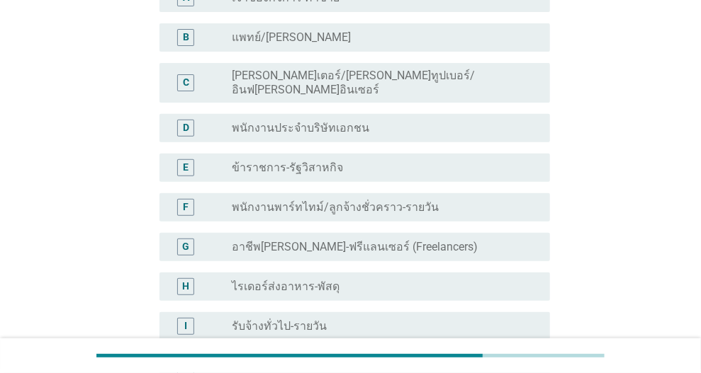
click at [353, 121] on label "พนักงานประจำบริษัทเอกชน" at bounding box center [300, 128] width 137 height 14
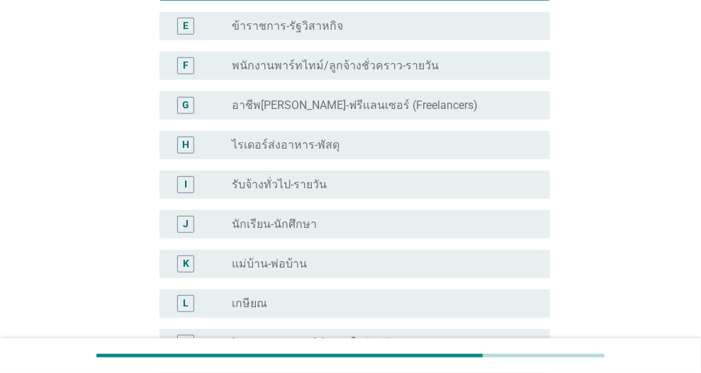
scroll to position [477, 0]
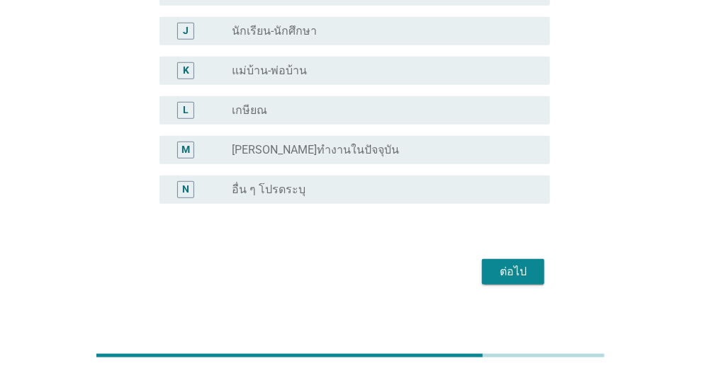
click at [518, 263] on div "ต่อไป" at bounding box center [513, 271] width 40 height 17
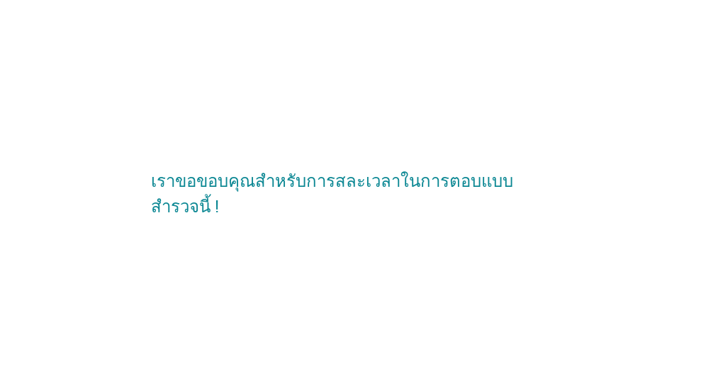
scroll to position [0, 0]
